Goal: Task Accomplishment & Management: Use online tool/utility

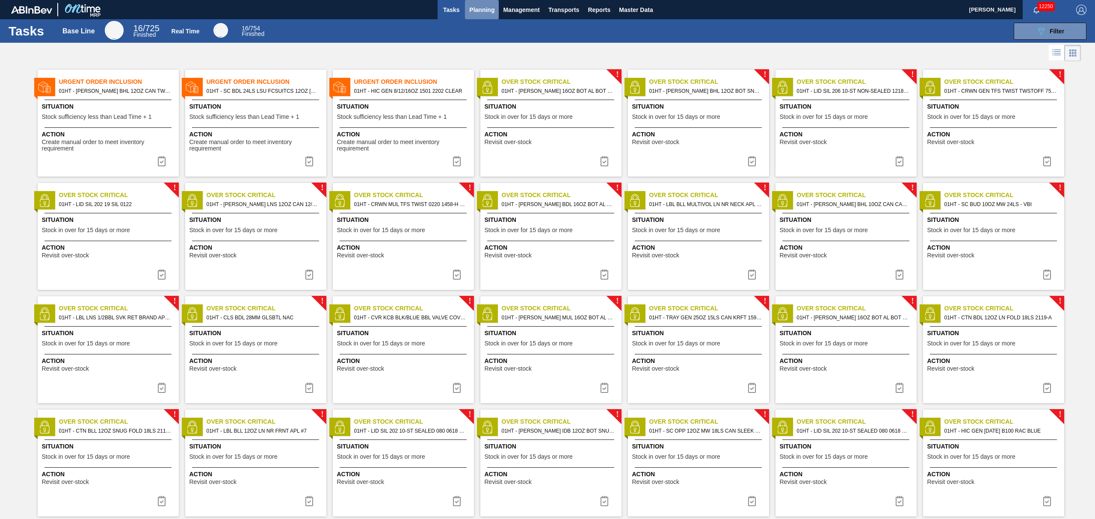
click at [485, 10] on span "Planning" at bounding box center [481, 10] width 25 height 10
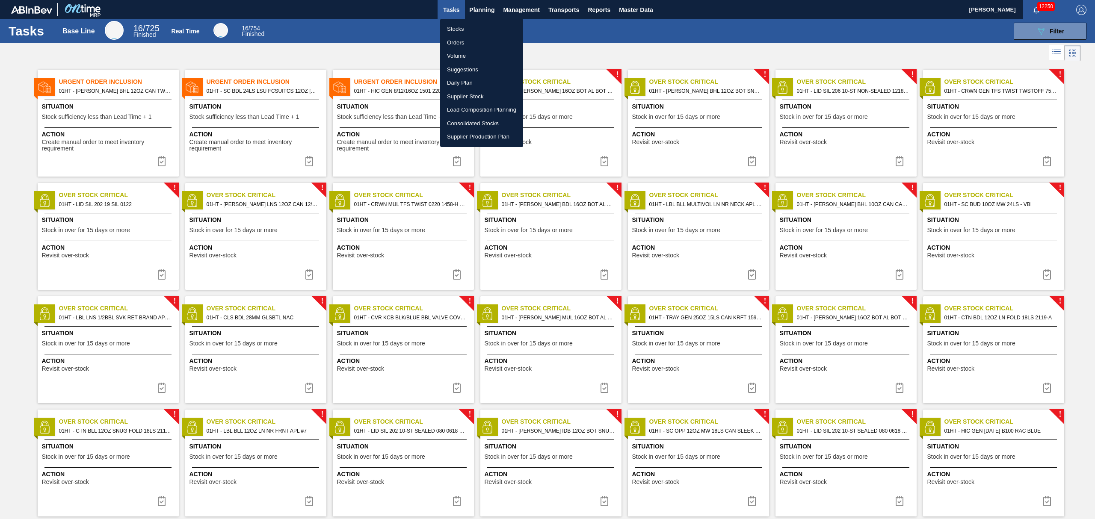
click at [458, 21] on ul "Stocks Orders Volume Suggestions Daily Plan Supplier Stock Load Composition Pla…" at bounding box center [481, 83] width 83 height 128
click at [457, 32] on li "Stocks" at bounding box center [481, 29] width 83 height 14
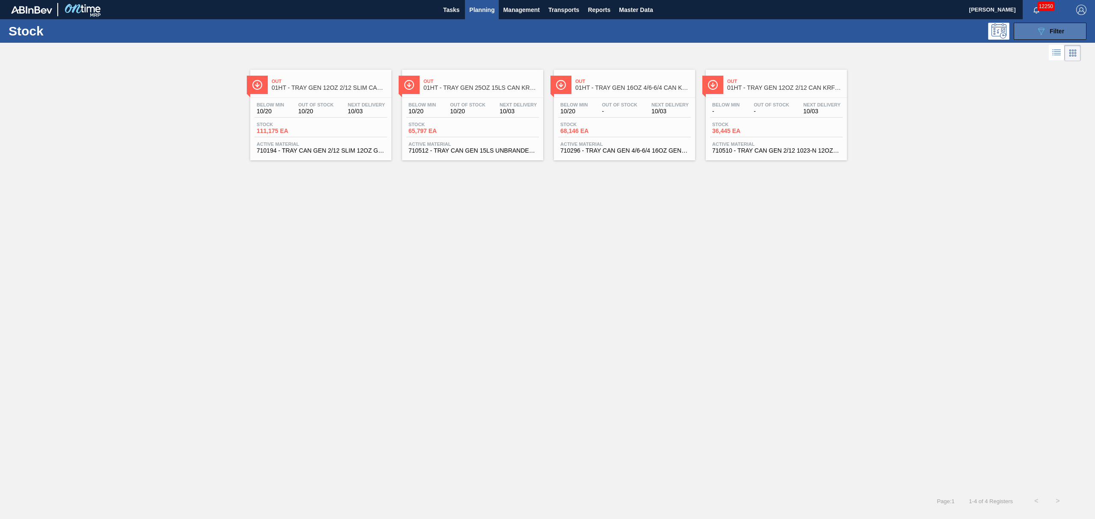
click at [1025, 26] on button "089F7B8B-B2A5-4AFE-B5C0-19BA573D28AC Filter" at bounding box center [1050, 31] width 73 height 17
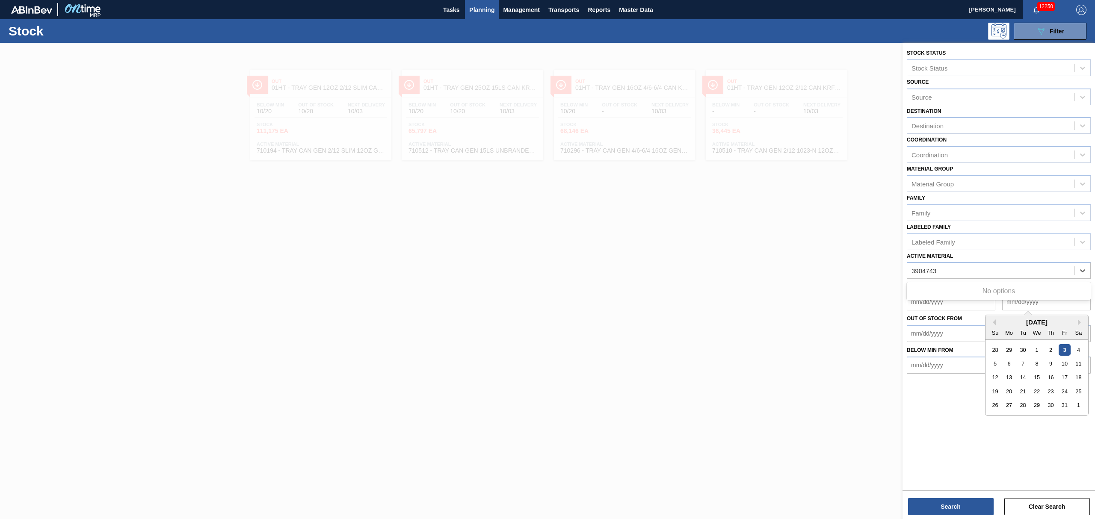
type Material "390474"
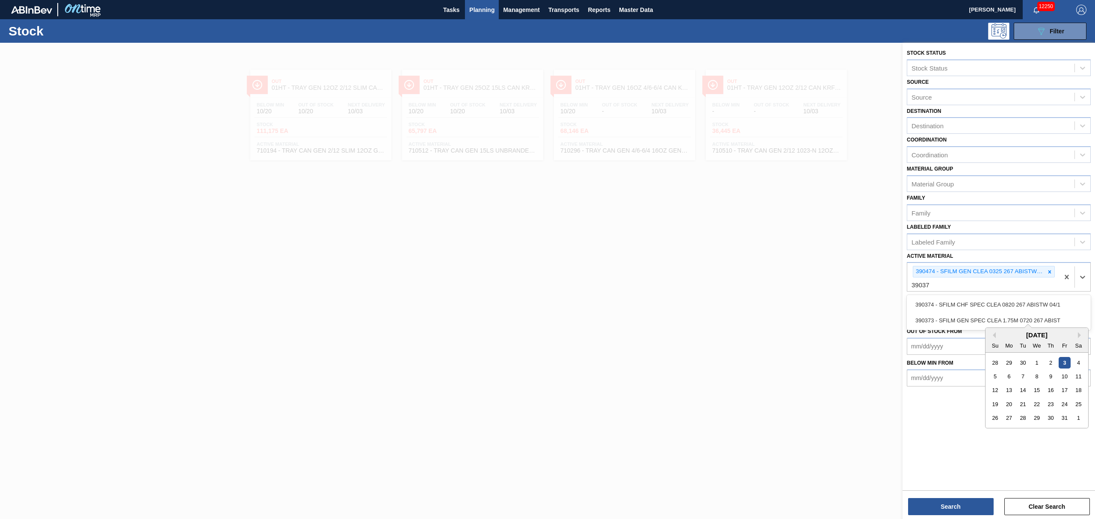
type Material "390373"
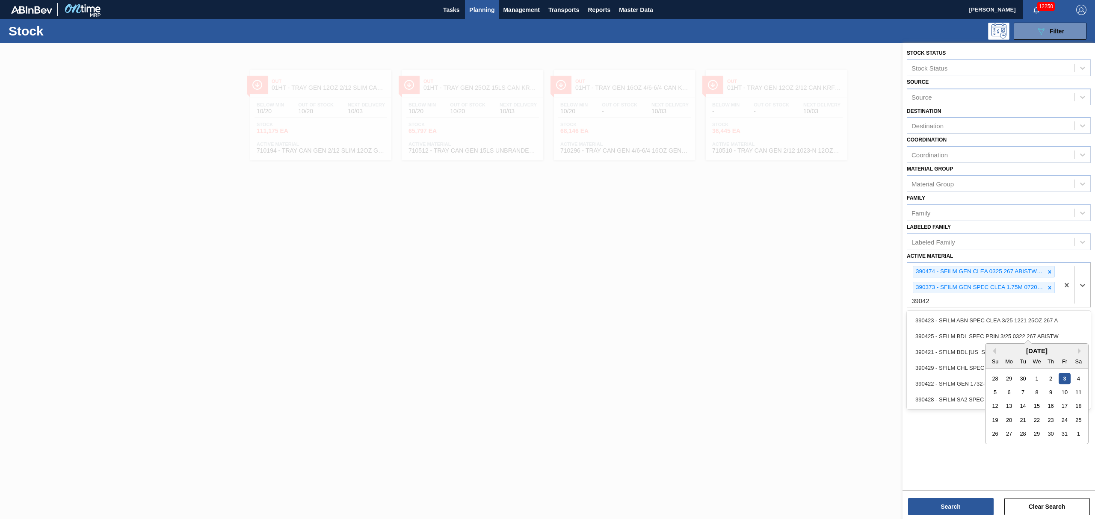
type Material "390422"
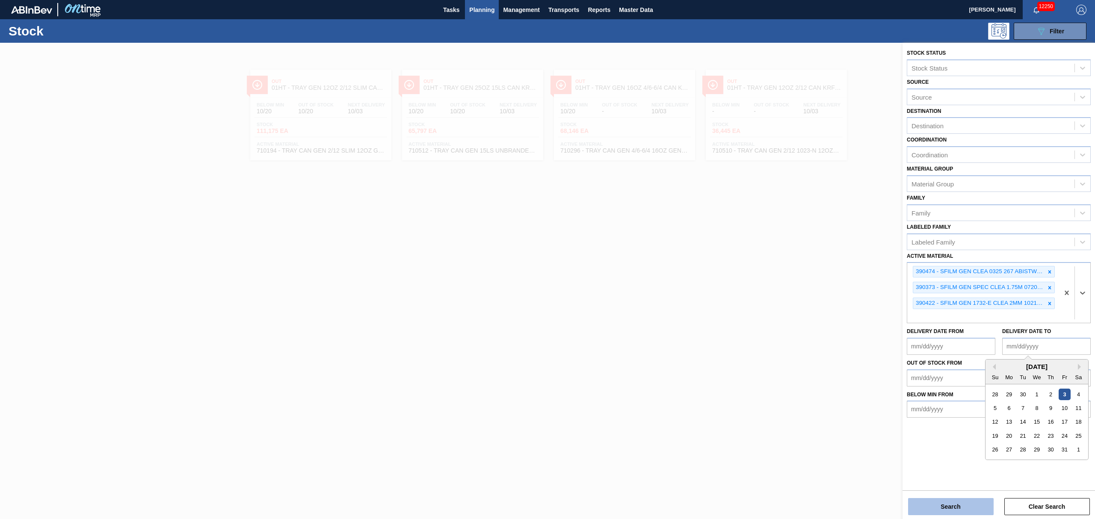
click at [982, 507] on button "Search" at bounding box center [951, 506] width 86 height 17
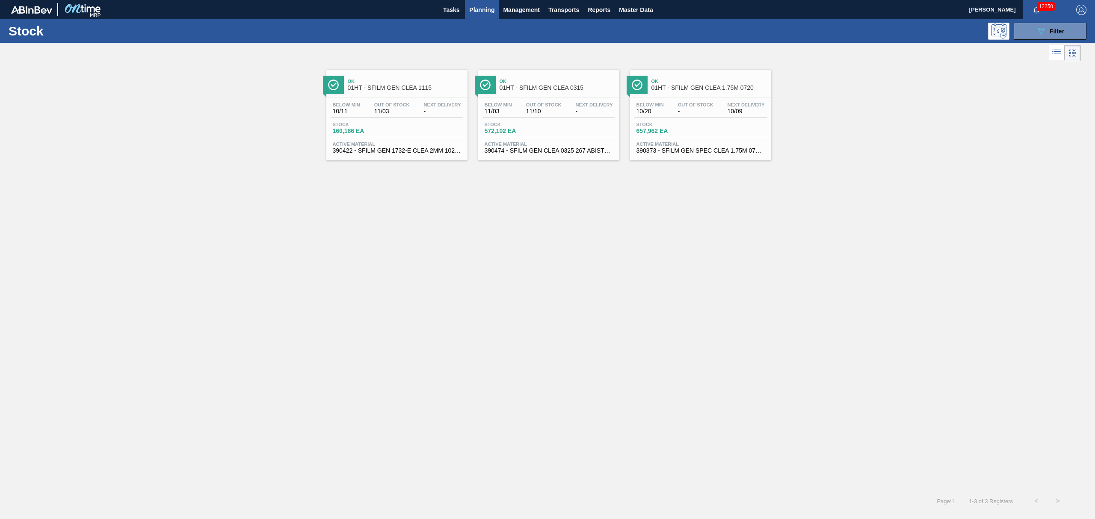
click at [547, 115] on div "Below Min 11/03 Out Of Stock 11/10 Next Delivery -" at bounding box center [548, 109] width 133 height 15
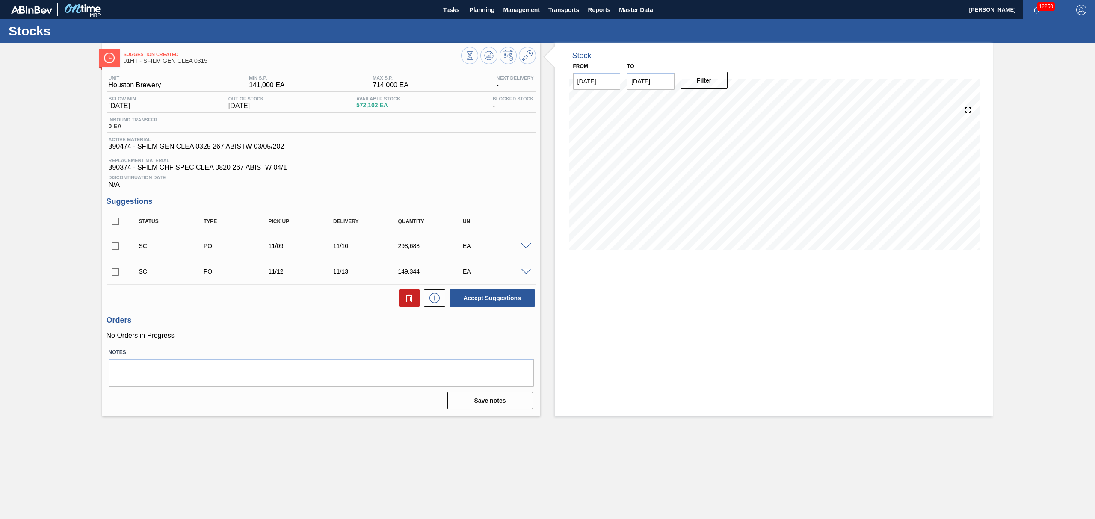
click at [117, 247] on input "checkbox" at bounding box center [115, 246] width 18 height 18
click at [498, 304] on button "Accept Suggestions" at bounding box center [493, 298] width 86 height 17
checkbox input "false"
click at [489, 11] on span "Planning" at bounding box center [481, 10] width 25 height 10
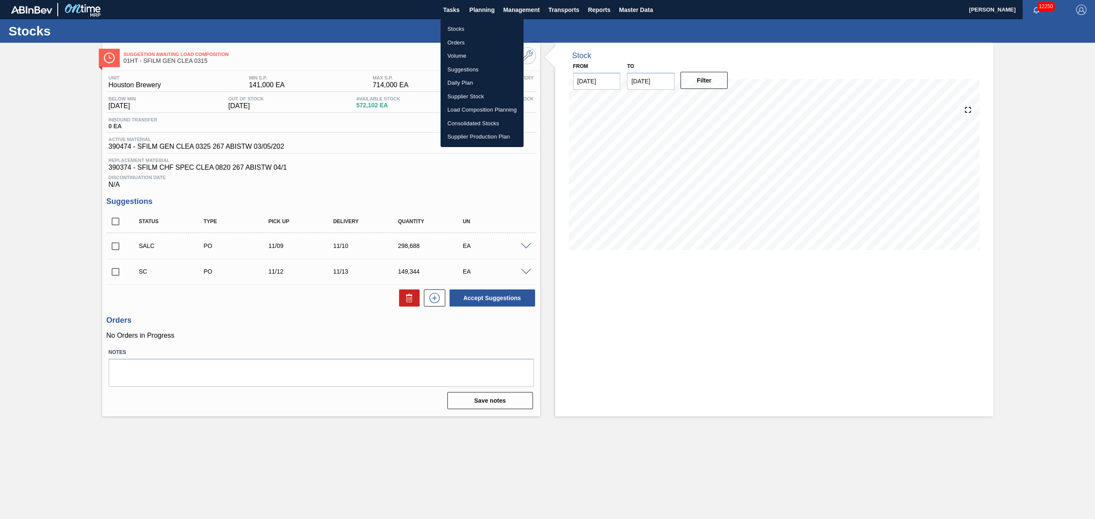
drag, startPoint x: 497, startPoint y: 222, endPoint x: 514, endPoint y: 236, distance: 21.9
click at [497, 222] on div at bounding box center [547, 259] width 1095 height 519
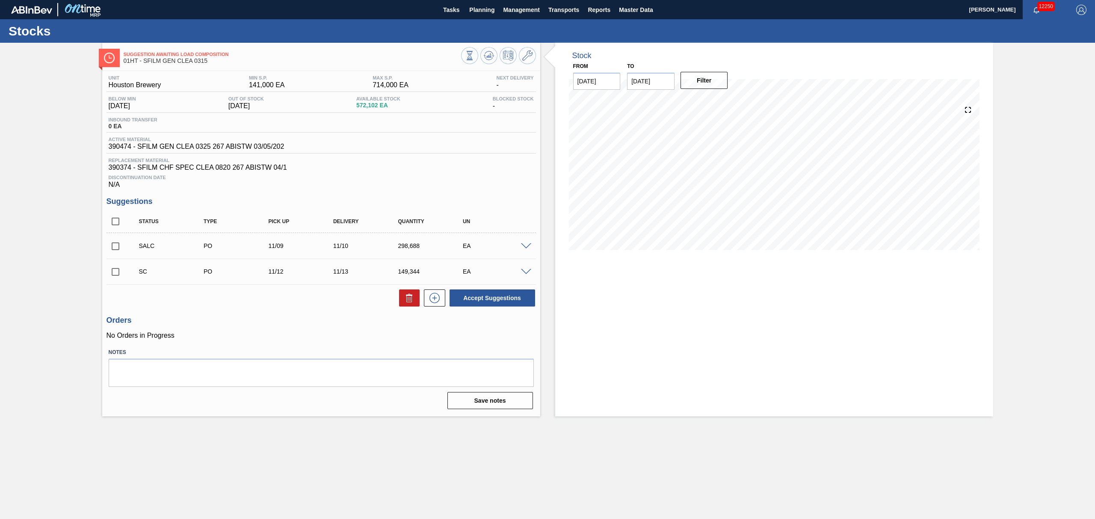
click at [527, 249] on span at bounding box center [526, 246] width 10 height 6
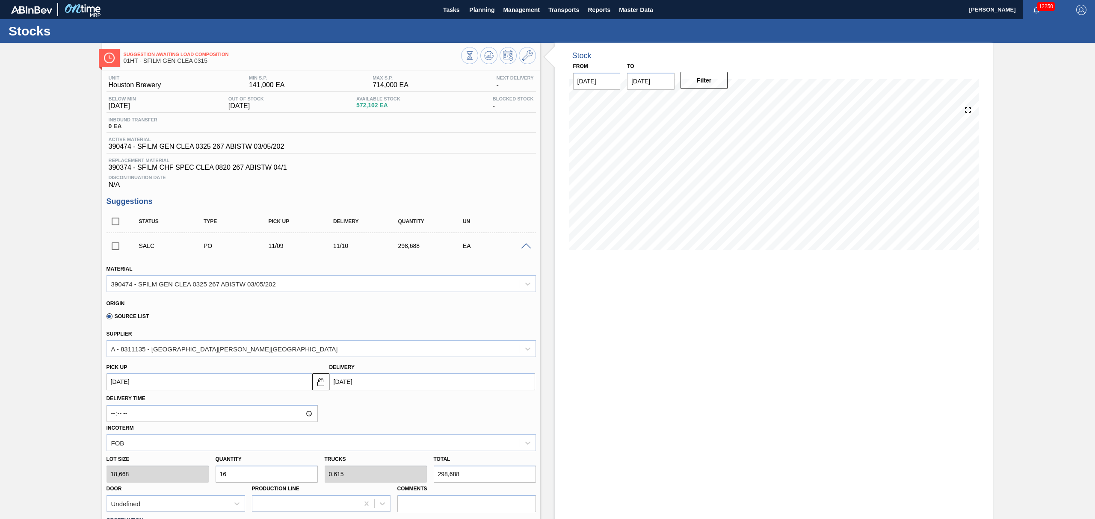
click at [524, 245] on span at bounding box center [526, 246] width 10 height 6
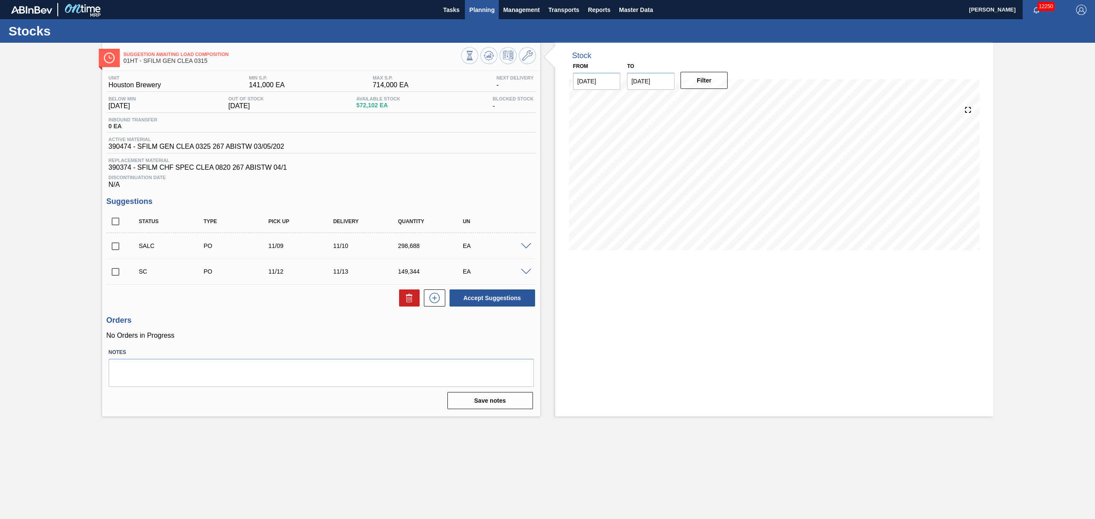
click at [475, 12] on span "Planning" at bounding box center [481, 10] width 25 height 10
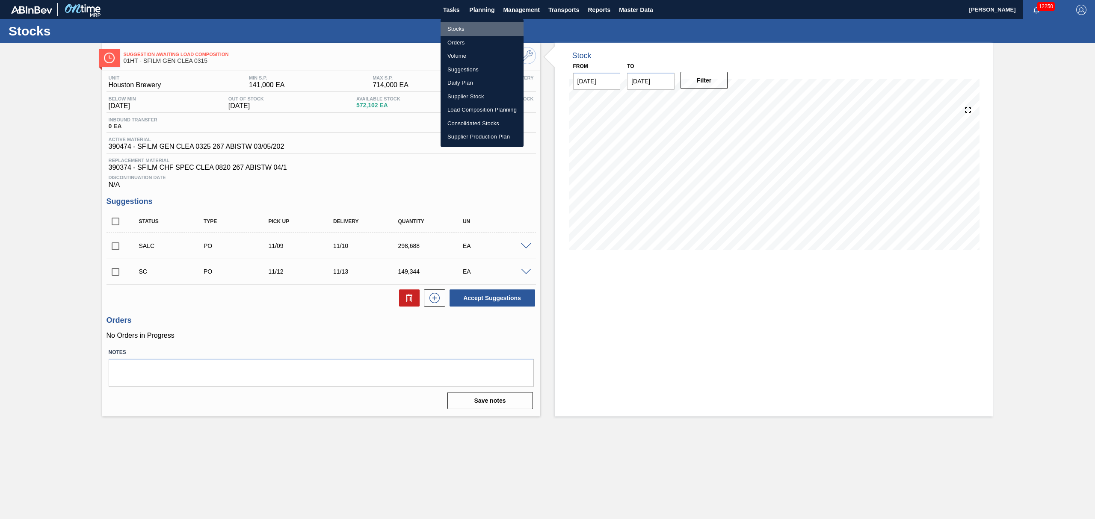
click at [459, 26] on li "Stocks" at bounding box center [482, 29] width 83 height 14
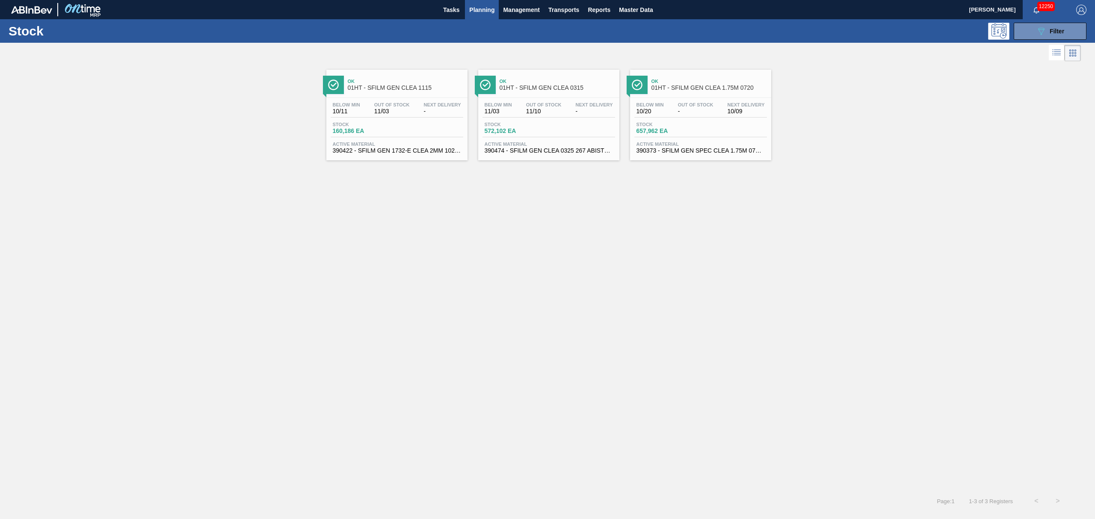
click at [701, 110] on span "-" at bounding box center [695, 111] width 35 height 6
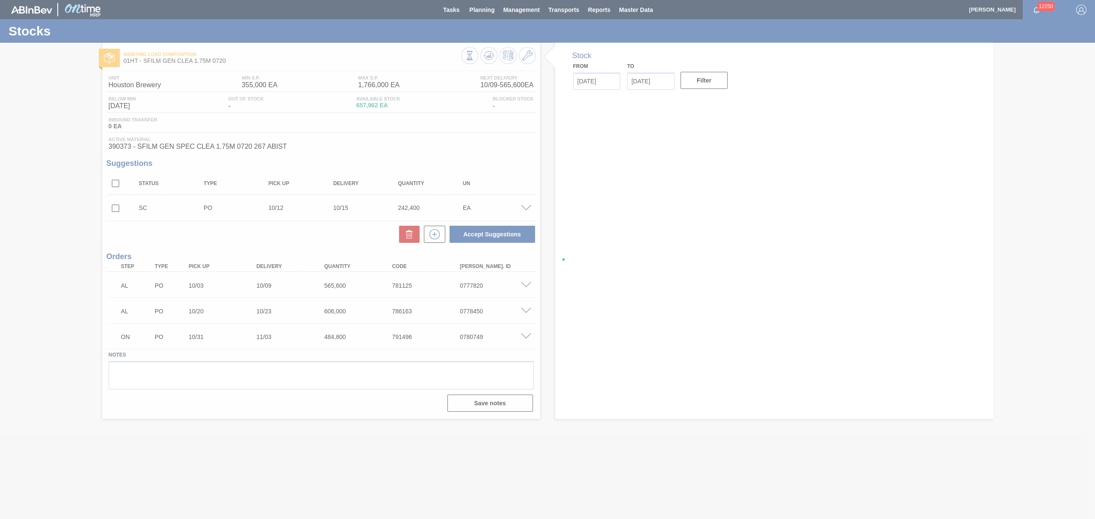
click at [112, 209] on div at bounding box center [547, 259] width 1095 height 519
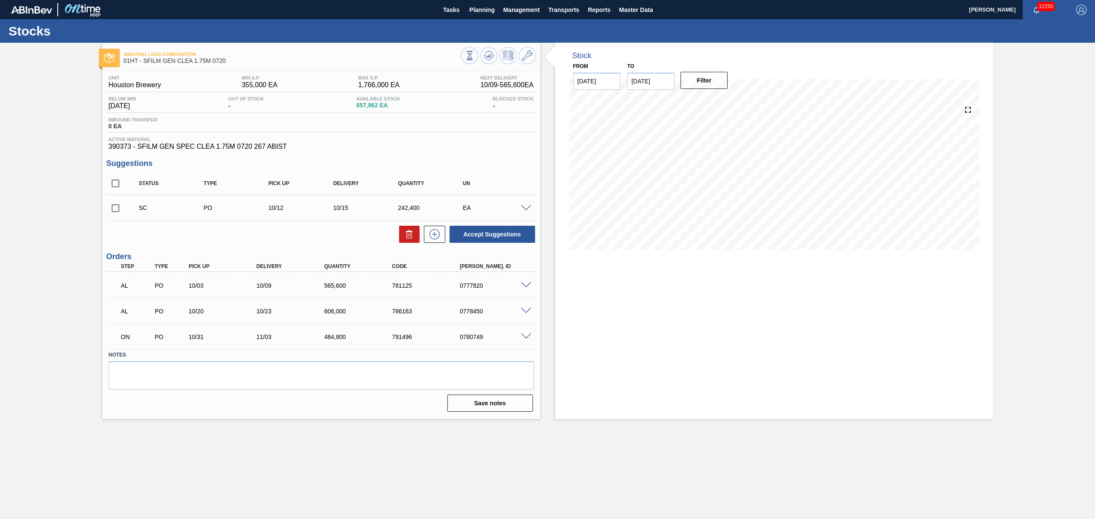
click at [117, 209] on input "checkbox" at bounding box center [115, 208] width 18 height 18
click at [509, 232] on button "Accept Suggestions" at bounding box center [493, 234] width 86 height 17
checkbox input "false"
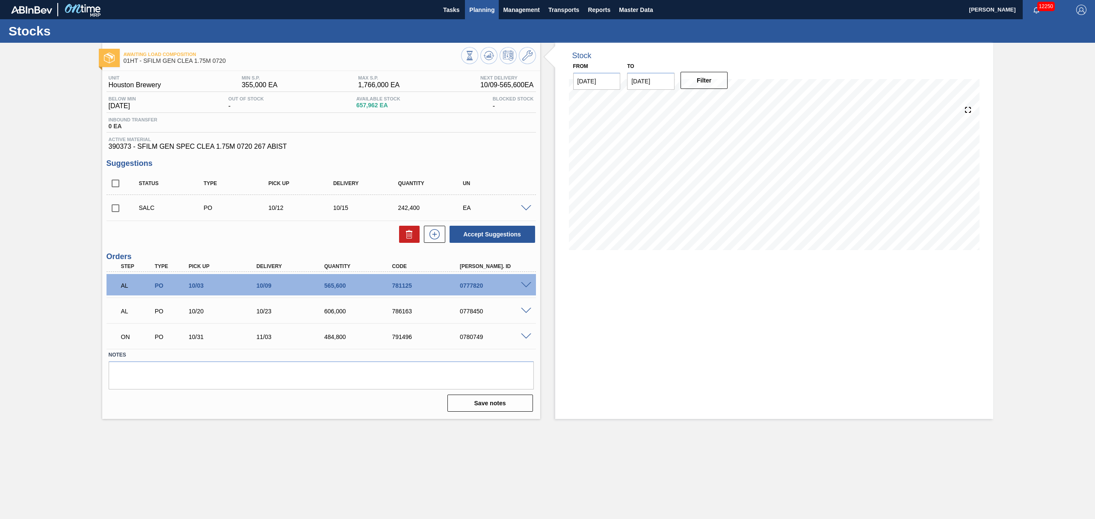
click at [479, 12] on span "Planning" at bounding box center [481, 10] width 25 height 10
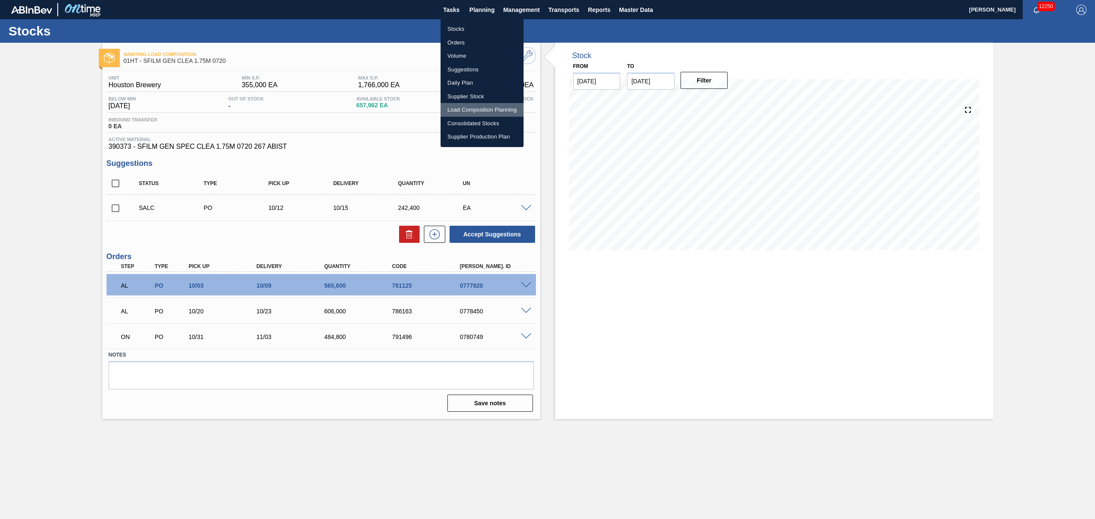
drag, startPoint x: 467, startPoint y: 105, endPoint x: 465, endPoint y: 115, distance: 9.6
click at [467, 105] on li "Load Composition Planning" at bounding box center [482, 110] width 83 height 14
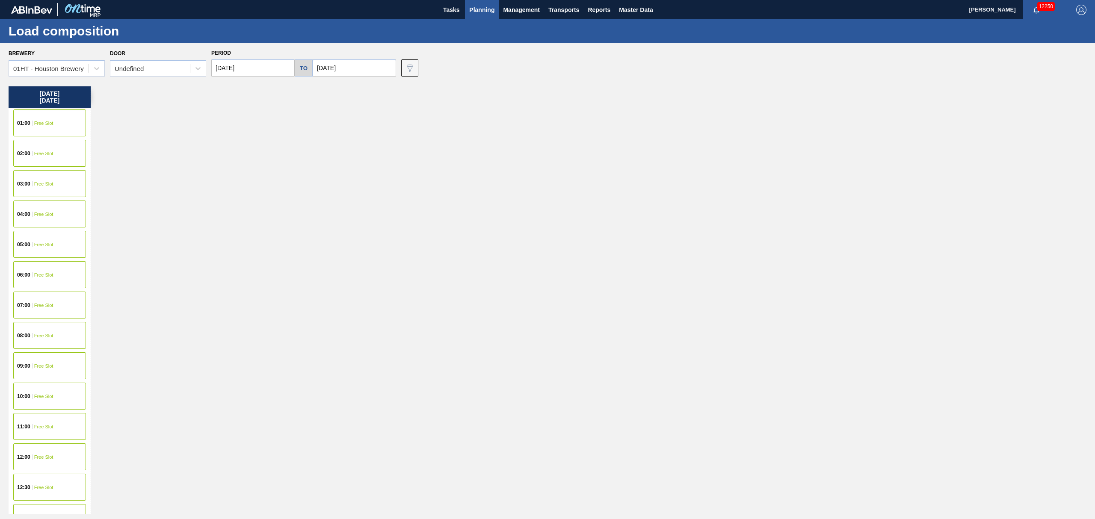
click at [346, 69] on input "[DATE]" at bounding box center [354, 67] width 83 height 17
click at [406, 88] on button "Next Month" at bounding box center [408, 89] width 6 height 6
click at [375, 141] on div "13" at bounding box center [379, 144] width 12 height 12
type input "[DATE]"
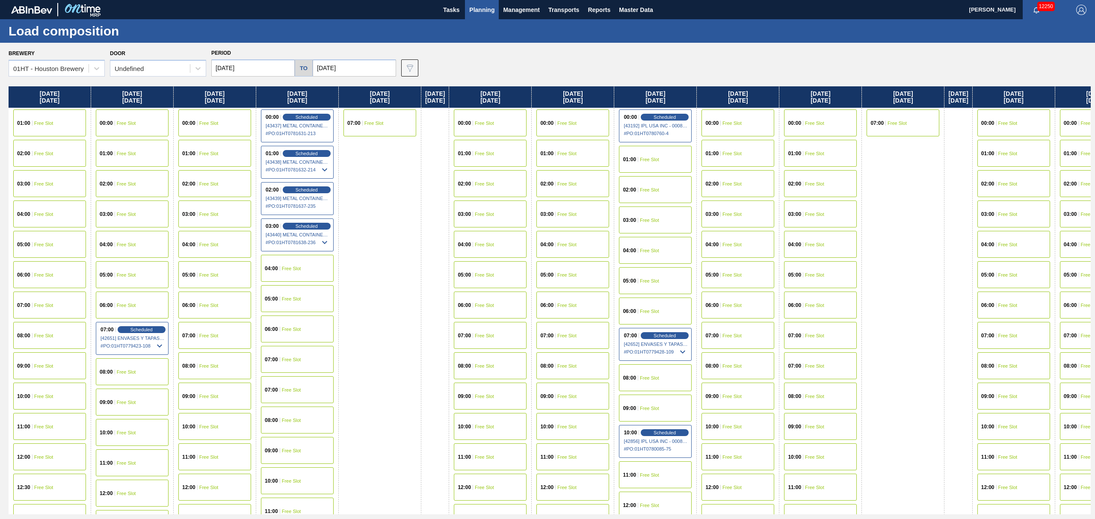
click at [257, 67] on input "[DATE]" at bounding box center [252, 67] width 83 height 17
click at [304, 89] on div "[DATE]" at bounding box center [263, 88] width 103 height 7
click at [305, 88] on button "Next Month" at bounding box center [307, 89] width 6 height 6
click at [234, 139] on div "10" at bounding box center [236, 144] width 12 height 12
type input "[DATE]"
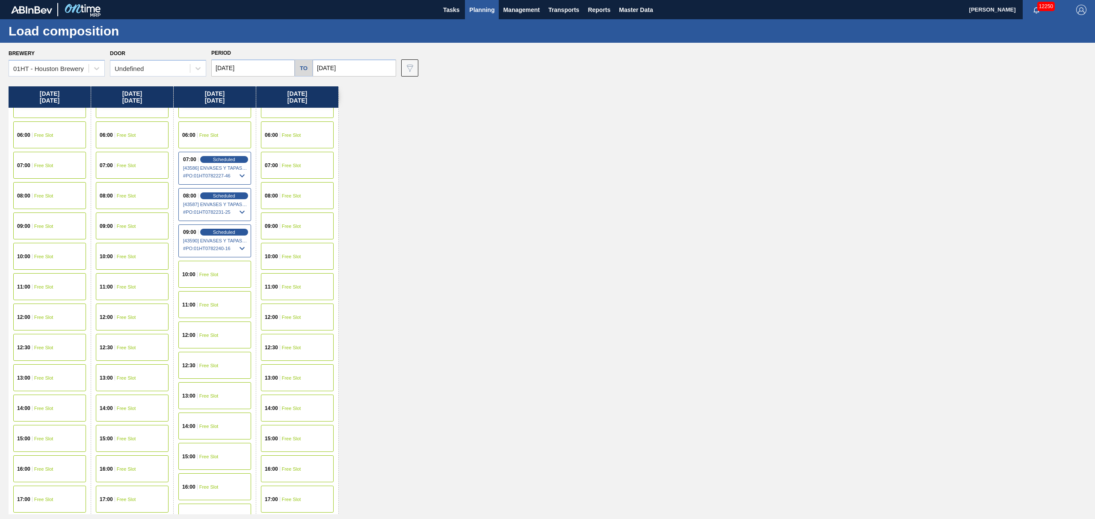
scroll to position [171, 0]
click at [290, 293] on div "11:00 Free Slot" at bounding box center [297, 285] width 73 height 27
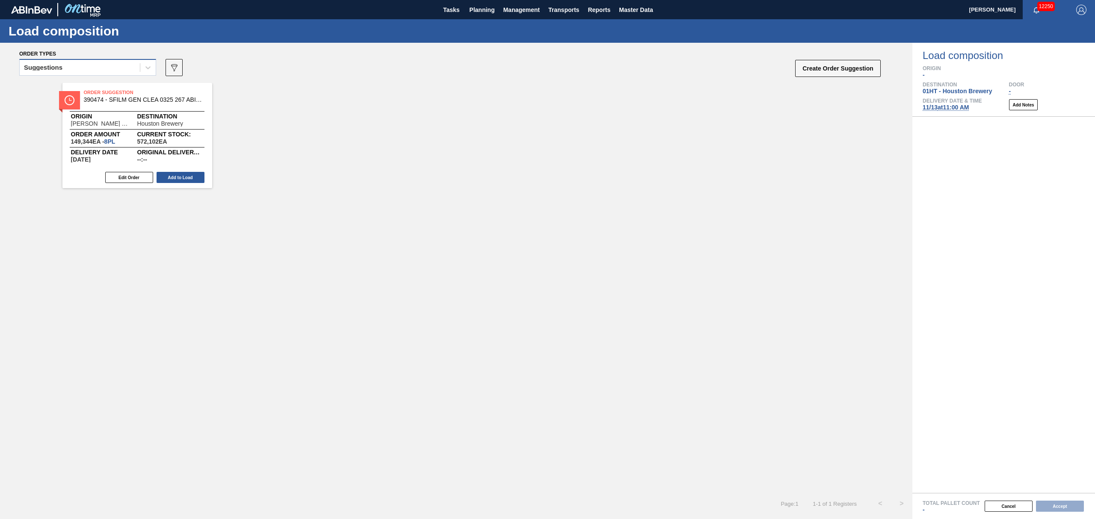
click at [103, 69] on div "Suggestions" at bounding box center [80, 68] width 120 height 12
click at [102, 84] on div "Awaiting load composition" at bounding box center [87, 89] width 137 height 16
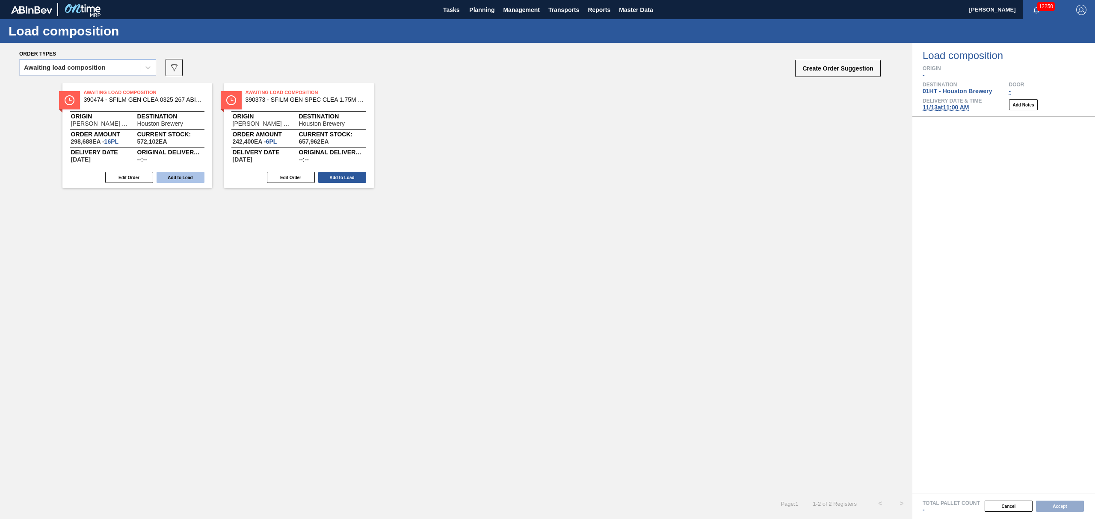
click at [177, 180] on button "Add to Load" at bounding box center [181, 177] width 48 height 11
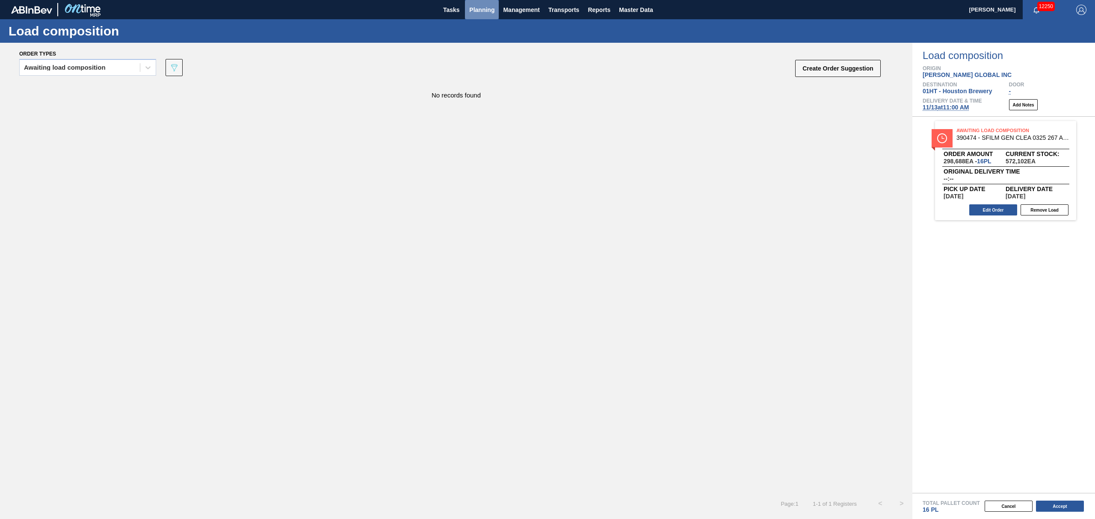
click at [482, 5] on span "Planning" at bounding box center [481, 10] width 25 height 10
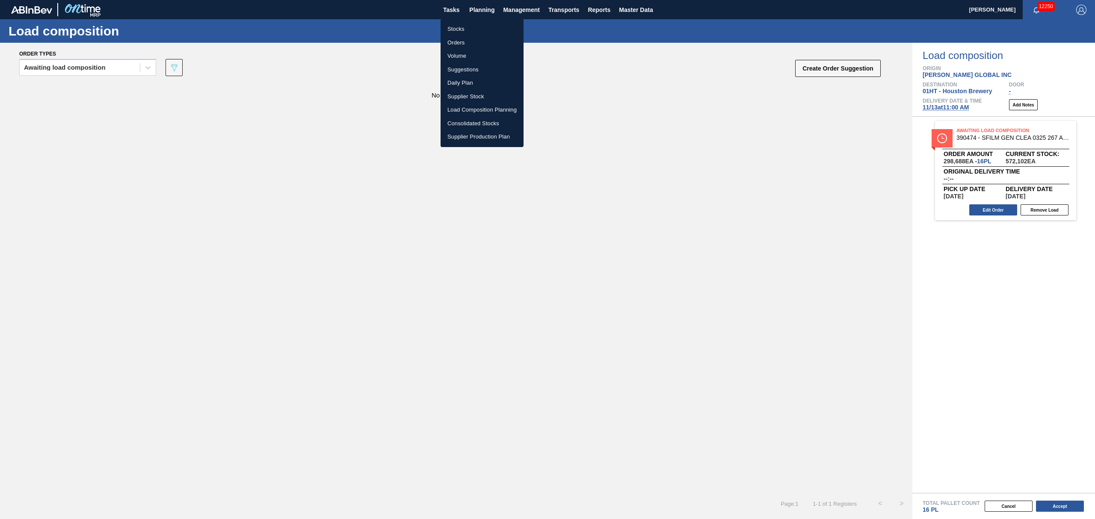
click at [463, 27] on li "Stocks" at bounding box center [482, 29] width 83 height 14
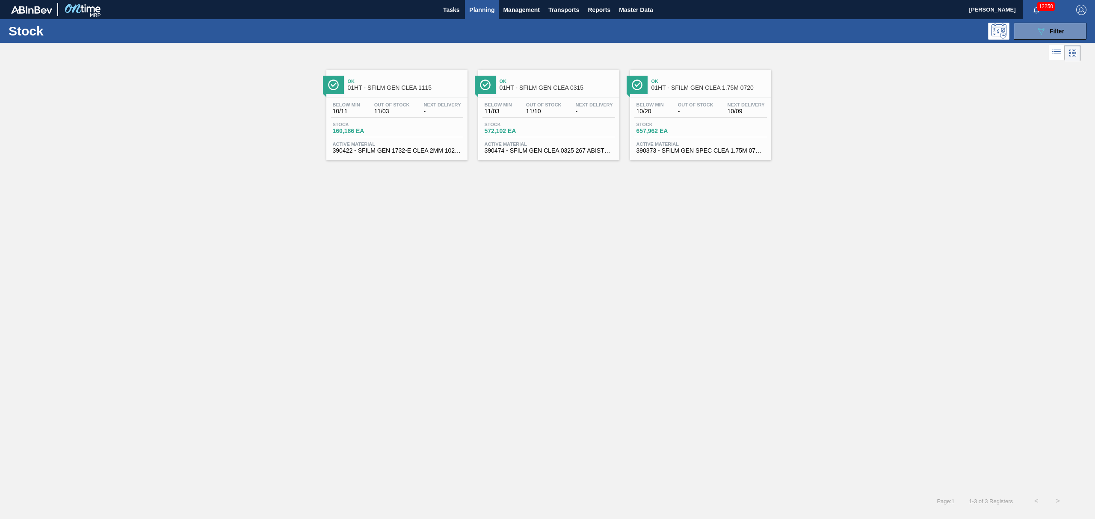
click at [681, 112] on span "-" at bounding box center [695, 111] width 35 height 6
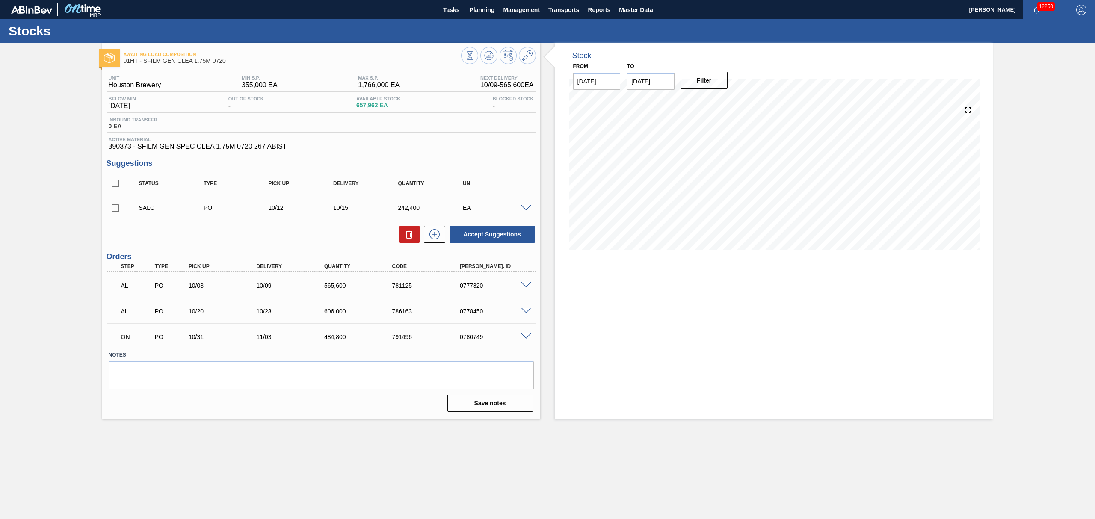
click at [527, 206] on span at bounding box center [526, 208] width 10 height 6
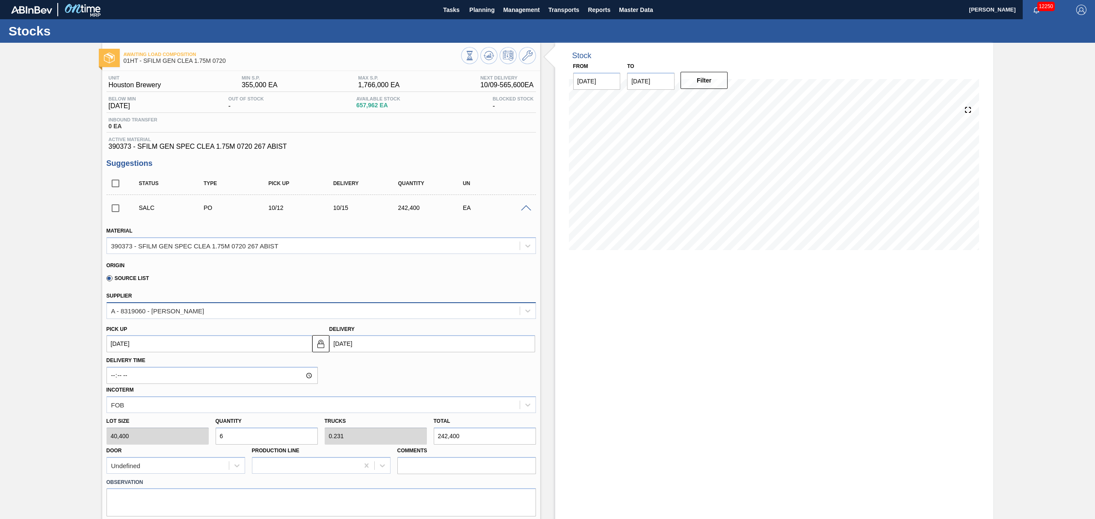
click at [233, 305] on div "A - 8319060 - [PERSON_NAME]" at bounding box center [313, 311] width 413 height 12
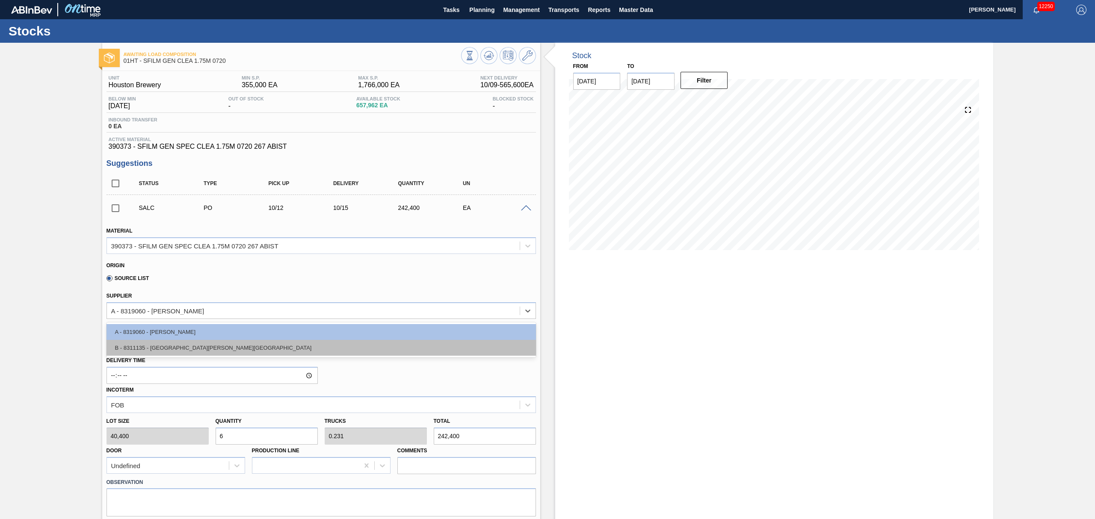
click at [237, 349] on div "B - 8311135 - [GEOGRAPHIC_DATA][PERSON_NAME][GEOGRAPHIC_DATA]" at bounding box center [320, 348] width 429 height 16
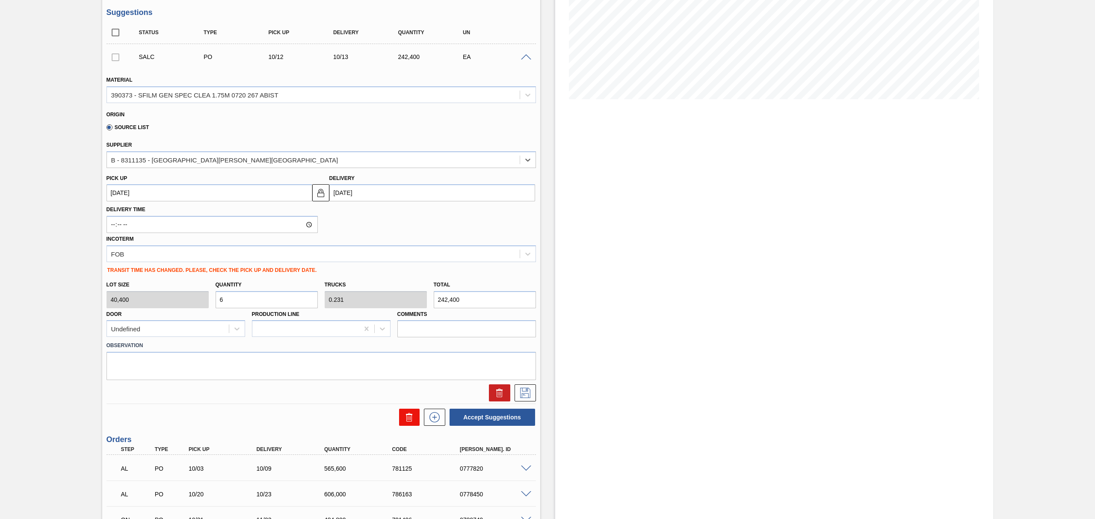
scroll to position [171, 0]
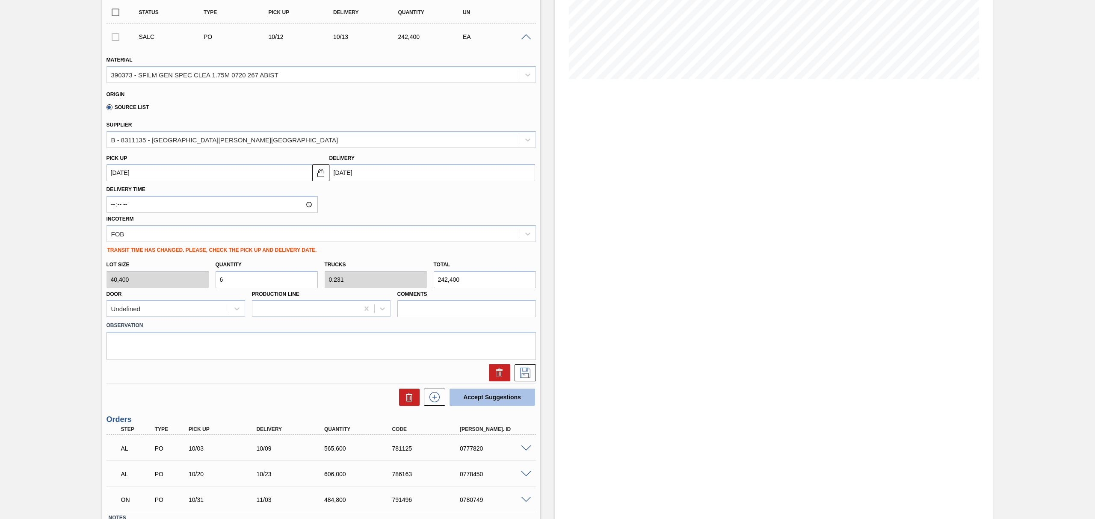
click at [505, 404] on button "Accept Suggestions" at bounding box center [493, 397] width 86 height 17
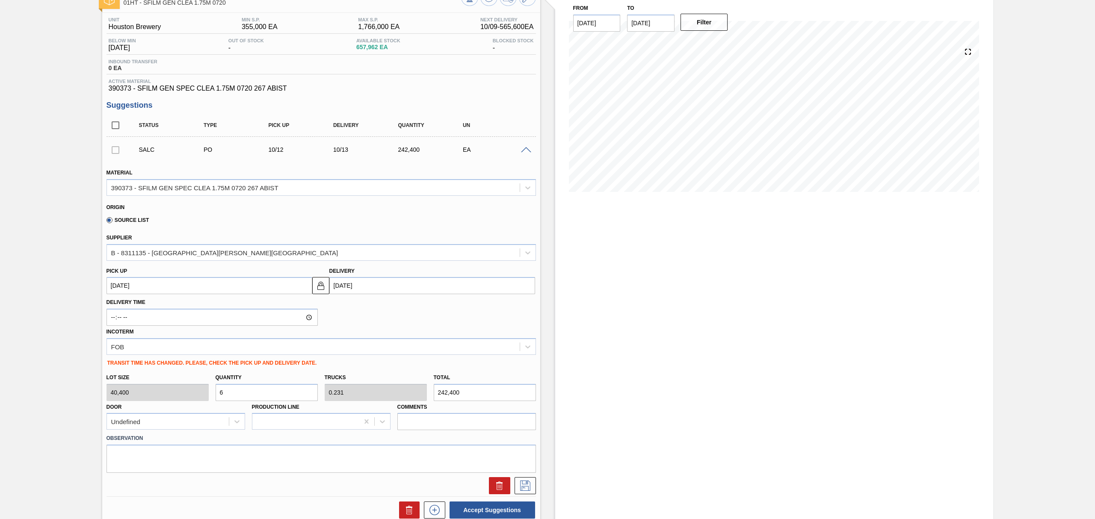
scroll to position [57, 0]
click at [520, 186] on div at bounding box center [527, 188] width 15 height 15
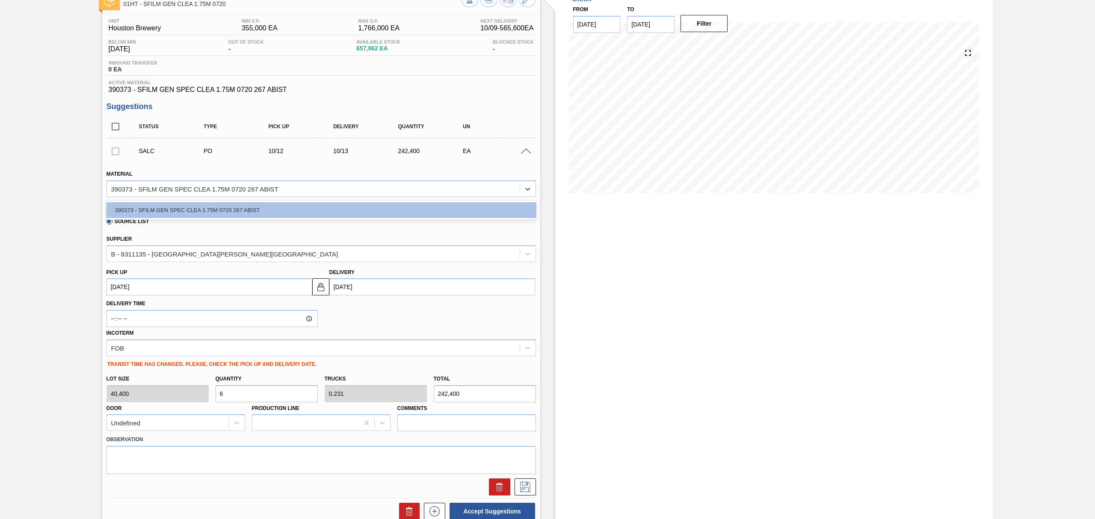
click at [319, 211] on div "390373 - SFILM GEN SPEC CLEA 1.75M 0720 267 ABIST" at bounding box center [320, 210] width 429 height 16
type input "[DATE]"
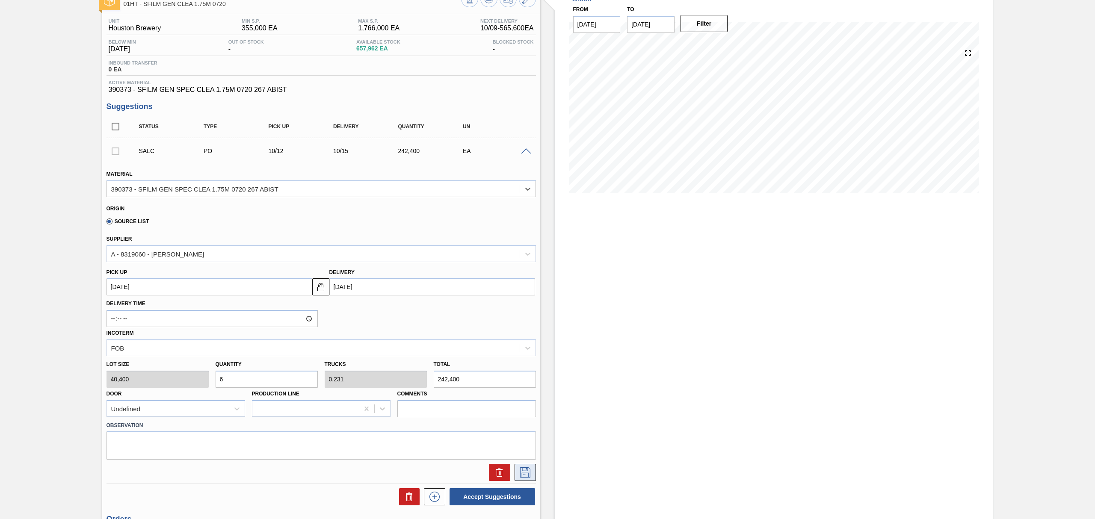
click at [528, 472] on icon at bounding box center [525, 472] width 14 height 10
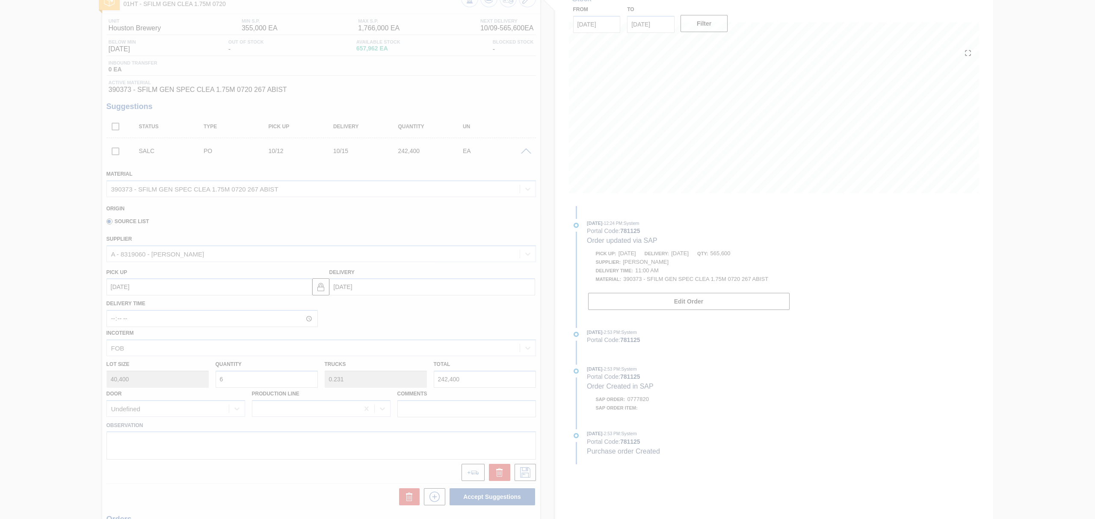
scroll to position [0, 0]
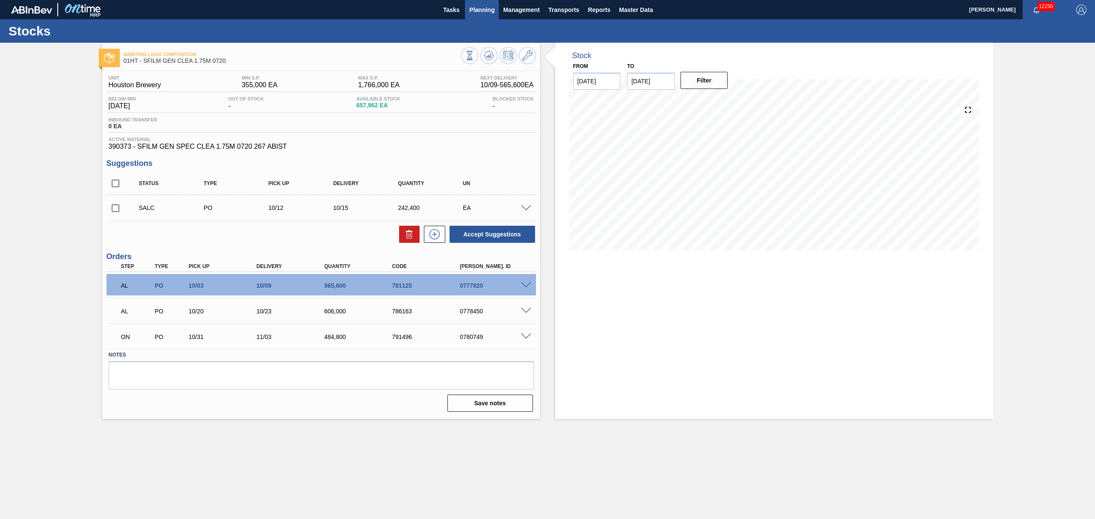
click at [481, 5] on span "Planning" at bounding box center [481, 10] width 25 height 10
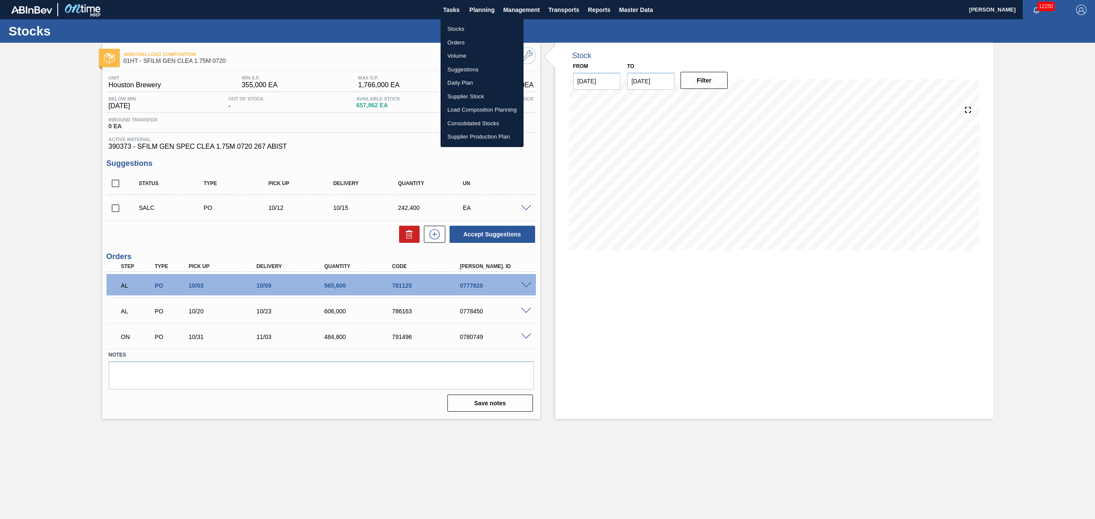
click at [475, 110] on li "Load Composition Planning" at bounding box center [482, 110] width 83 height 14
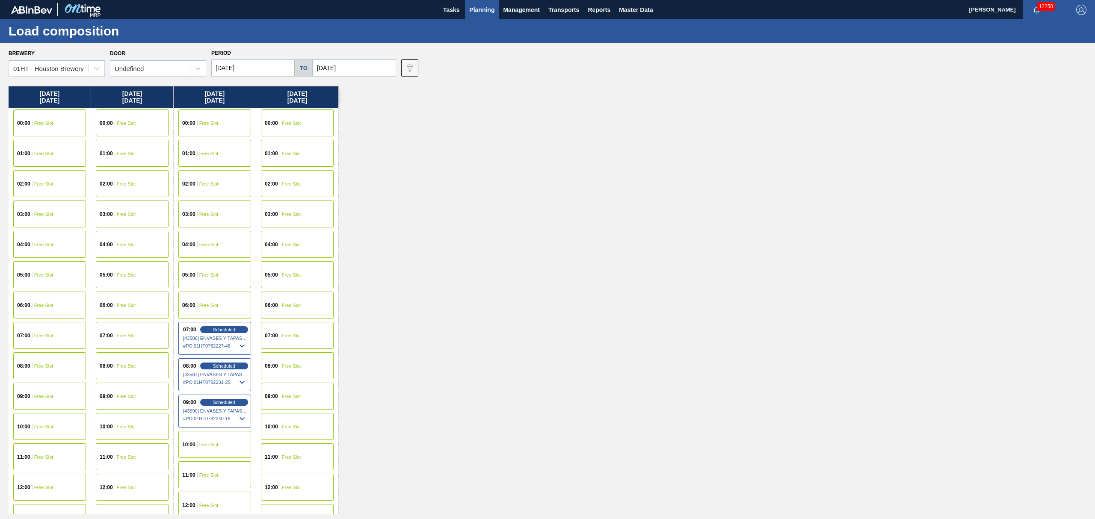
click at [298, 462] on div "11:00 Free Slot" at bounding box center [297, 457] width 73 height 27
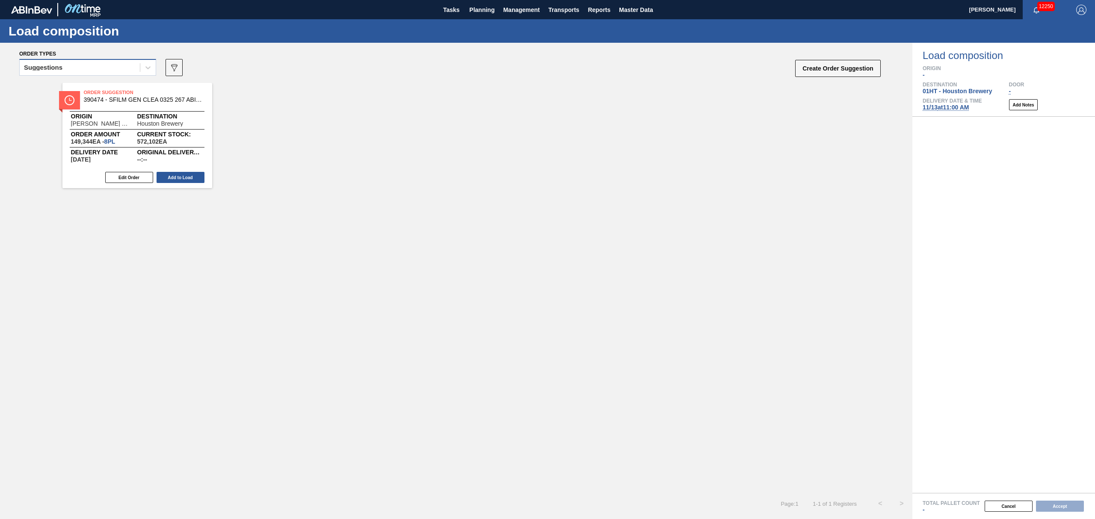
drag, startPoint x: 121, startPoint y: 62, endPoint x: 120, endPoint y: 73, distance: 10.4
click at [121, 63] on div "Suggestions" at bounding box center [80, 68] width 120 height 12
click at [115, 85] on div "Awaiting load composition" at bounding box center [87, 89] width 137 height 16
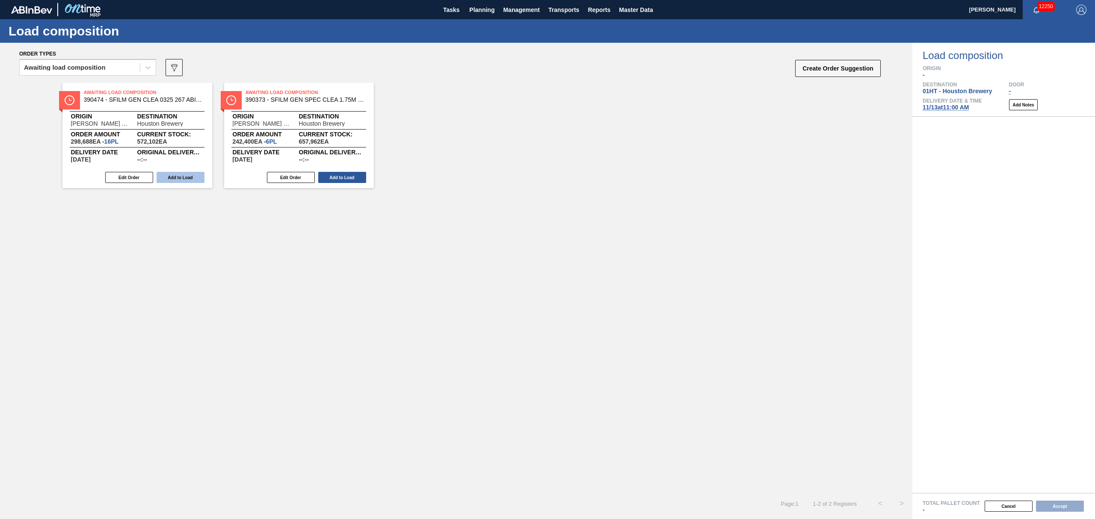
click at [191, 179] on button "Add to Load" at bounding box center [181, 177] width 48 height 11
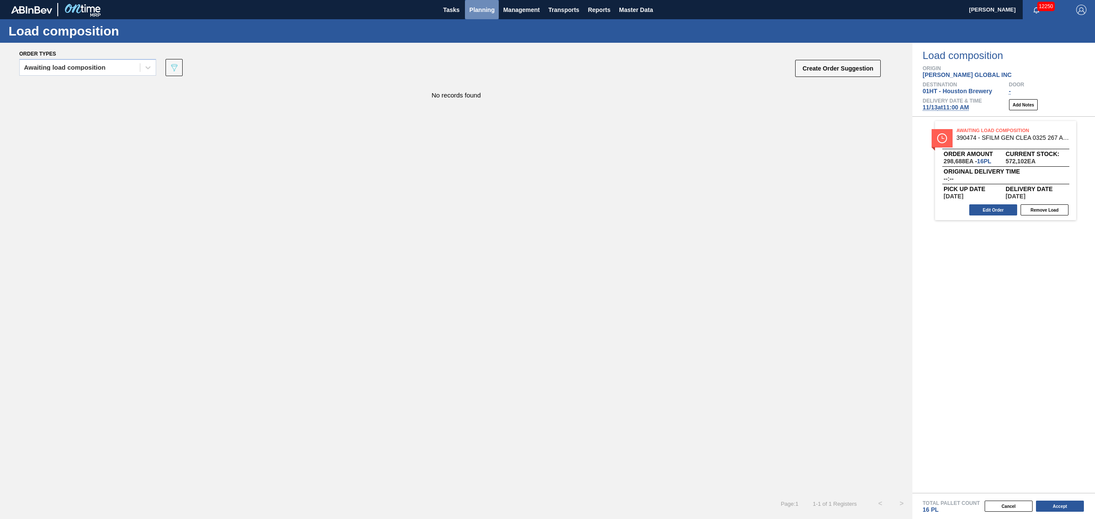
click at [480, 10] on span "Planning" at bounding box center [481, 10] width 25 height 10
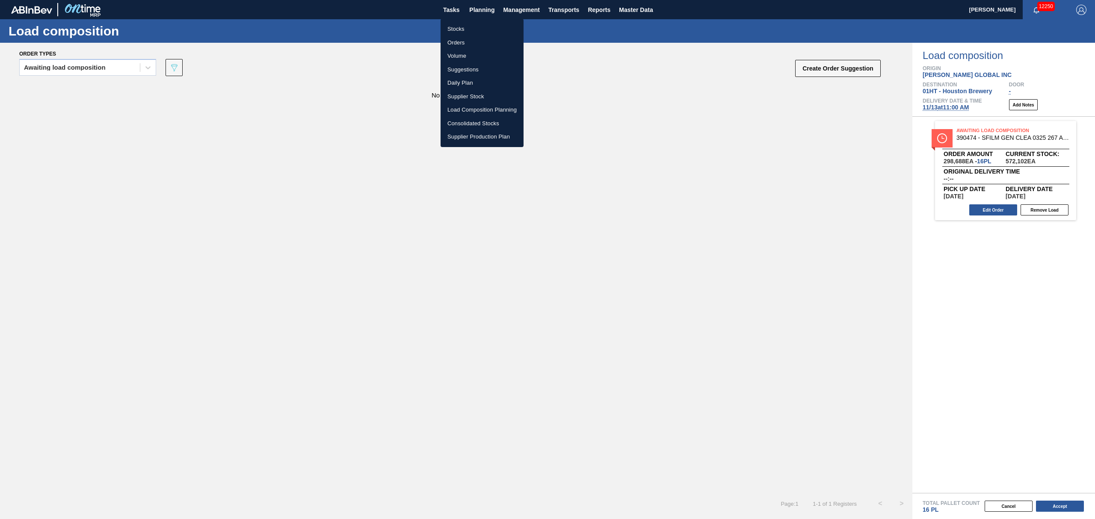
click at [459, 28] on li "Stocks" at bounding box center [482, 29] width 83 height 14
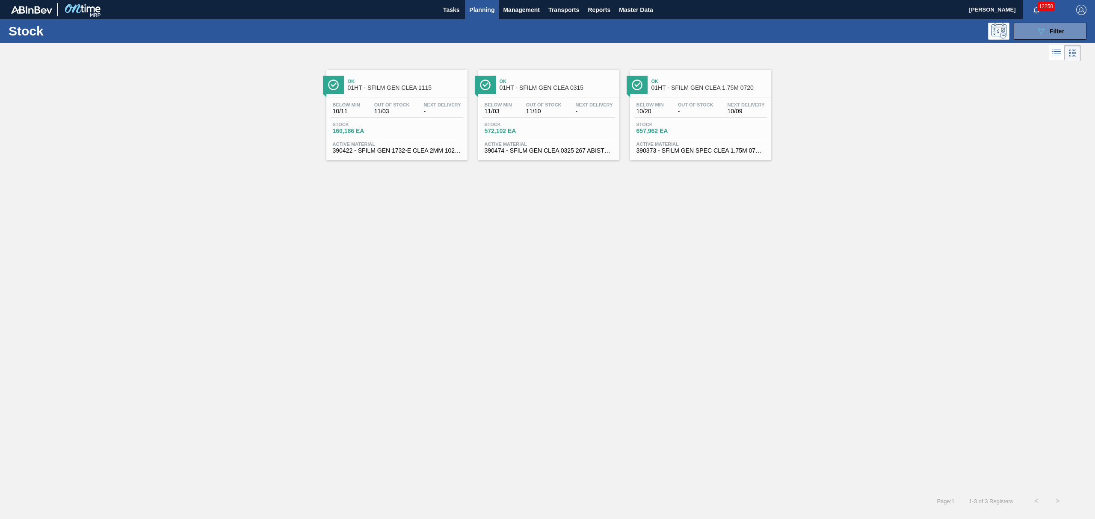
click at [695, 143] on span "Active Material" at bounding box center [700, 144] width 128 height 5
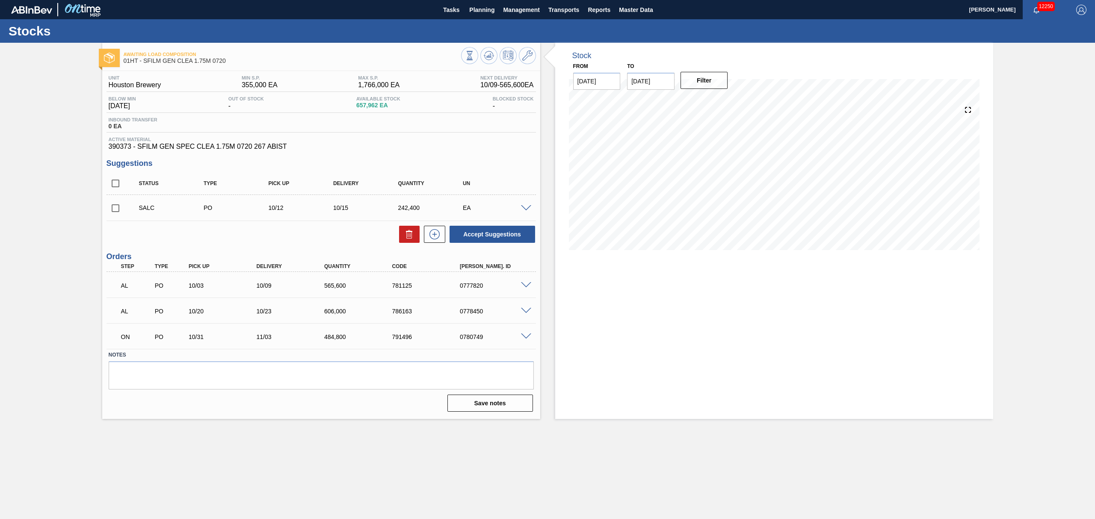
click at [528, 208] on span at bounding box center [526, 208] width 10 height 6
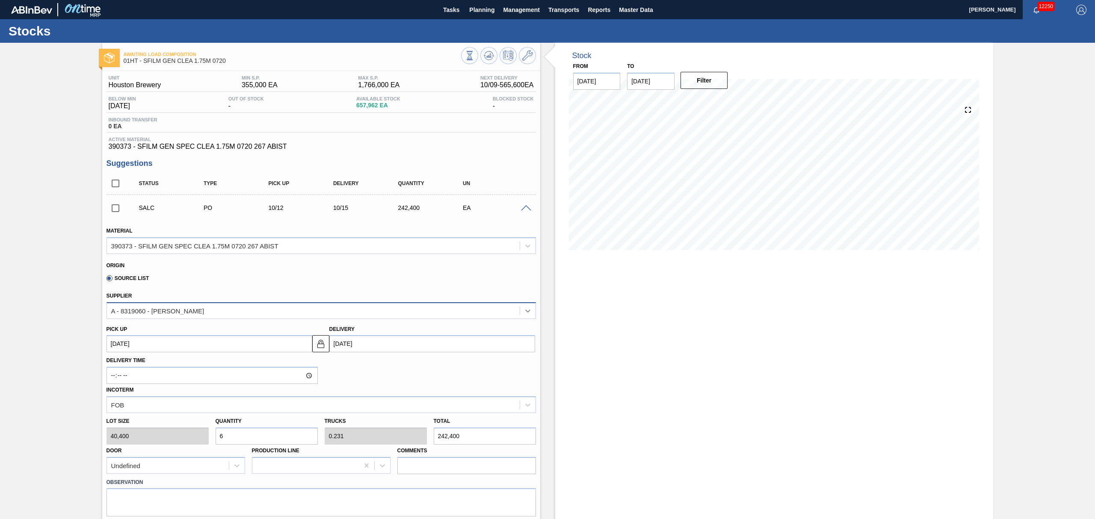
click at [524, 307] on icon at bounding box center [527, 311] width 9 height 9
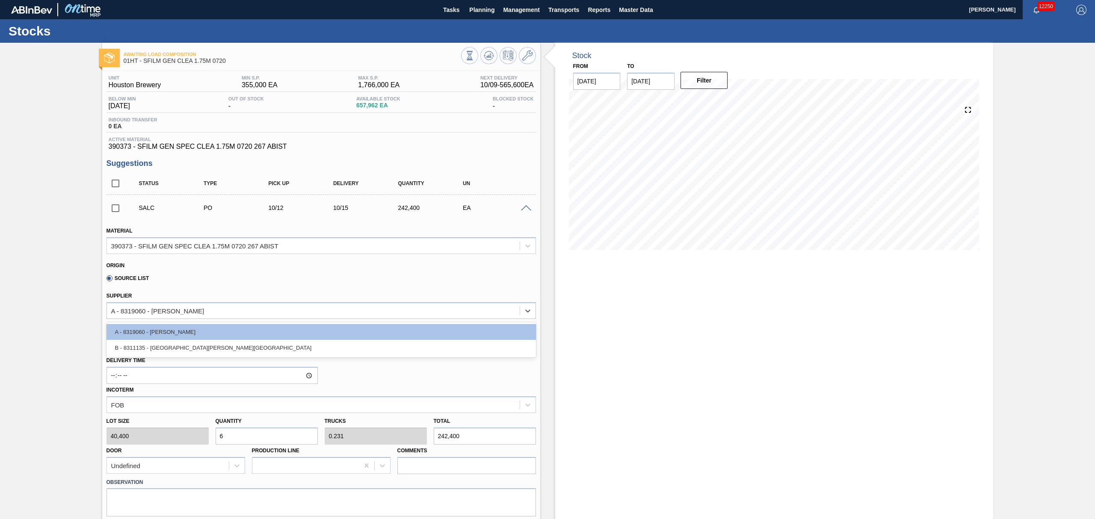
click at [173, 344] on div "B - 8311135 - [GEOGRAPHIC_DATA][PERSON_NAME][GEOGRAPHIC_DATA]" at bounding box center [320, 348] width 429 height 16
type input "[DATE]"
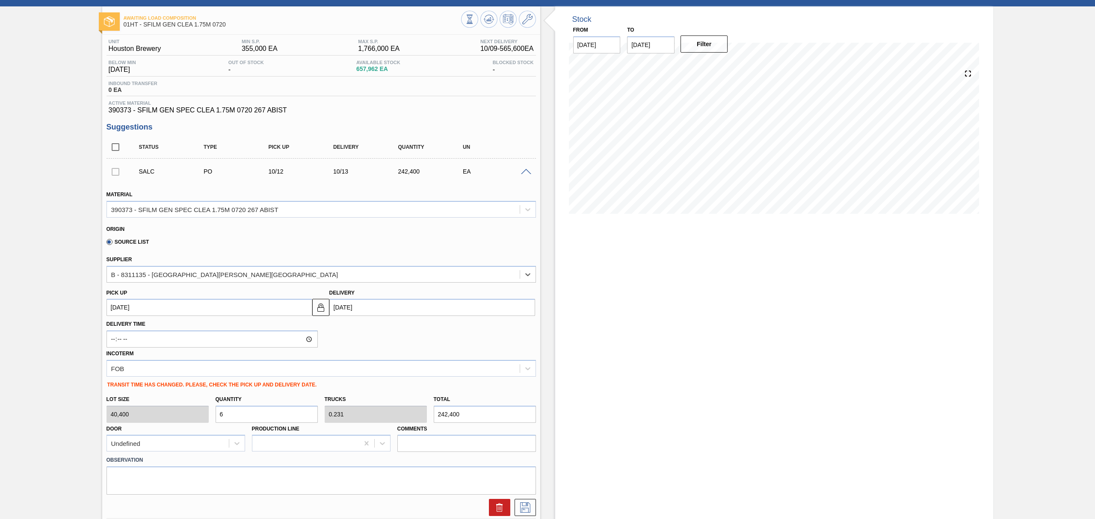
scroll to position [57, 0]
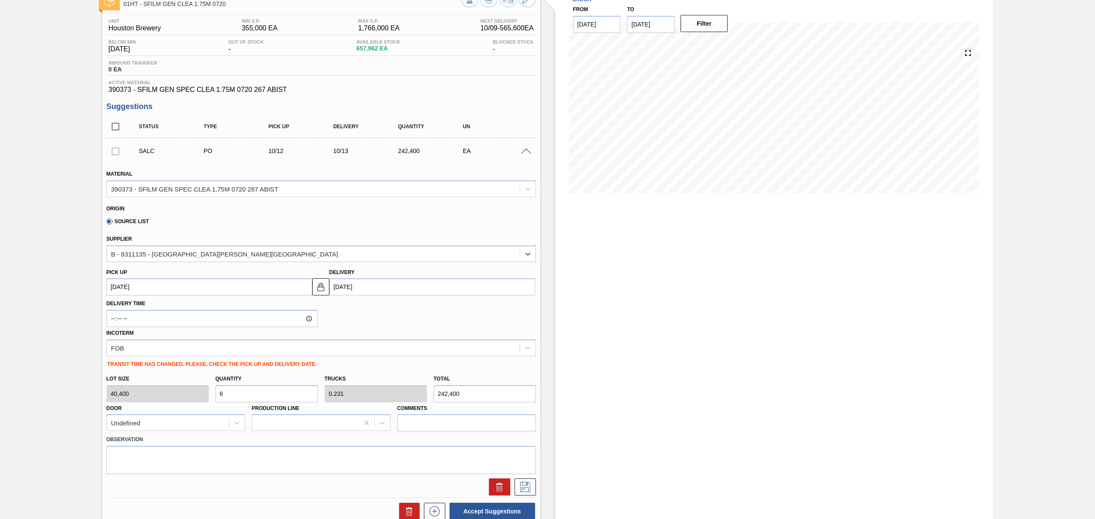
click at [225, 290] on up105257414 "[DATE]" at bounding box center [209, 286] width 206 height 17
click at [243, 291] on up105257414 "[DATE]" at bounding box center [209, 286] width 206 height 17
click at [371, 339] on div "Incoterm FOB" at bounding box center [320, 341] width 429 height 29
click at [368, 289] on input "[DATE]" at bounding box center [432, 286] width 206 height 17
click at [285, 288] on up105257414 "[DATE]" at bounding box center [209, 286] width 206 height 17
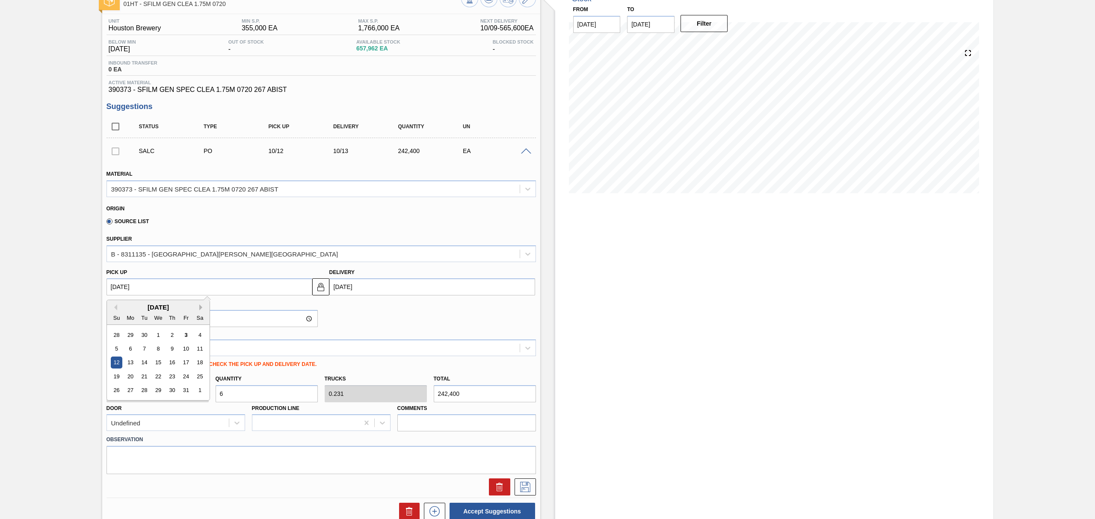
click at [201, 306] on button "Next Month" at bounding box center [202, 308] width 6 height 6
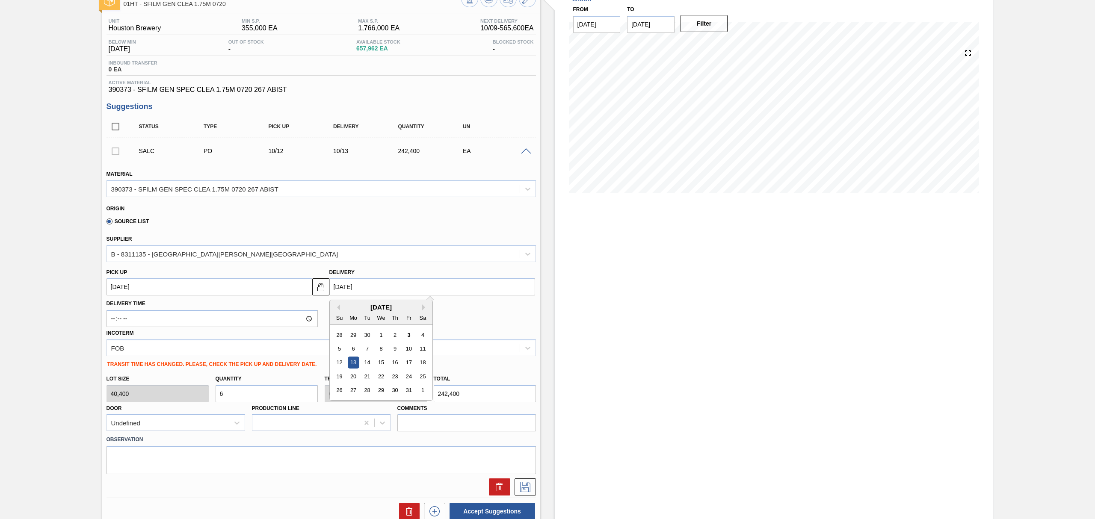
click at [421, 293] on input "[DATE]" at bounding box center [432, 286] width 206 height 17
click at [422, 308] on button "Next Month" at bounding box center [425, 308] width 6 height 6
click at [394, 363] on div "13" at bounding box center [395, 363] width 12 height 12
type up105257414 "[DATE]"
type input "[DATE]"
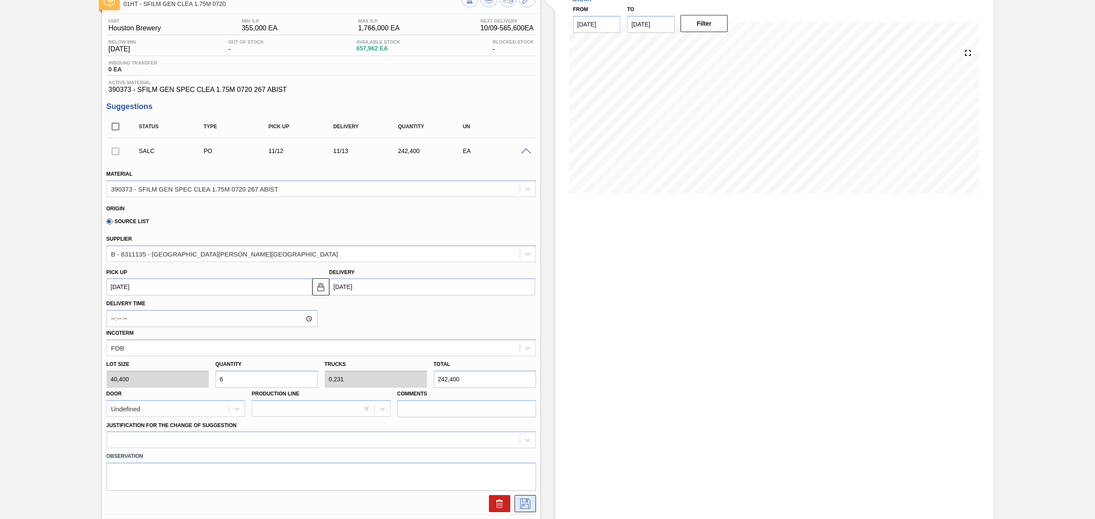
click at [523, 503] on icon at bounding box center [525, 504] width 14 height 10
click at [486, 406] on input "Comments" at bounding box center [466, 408] width 139 height 17
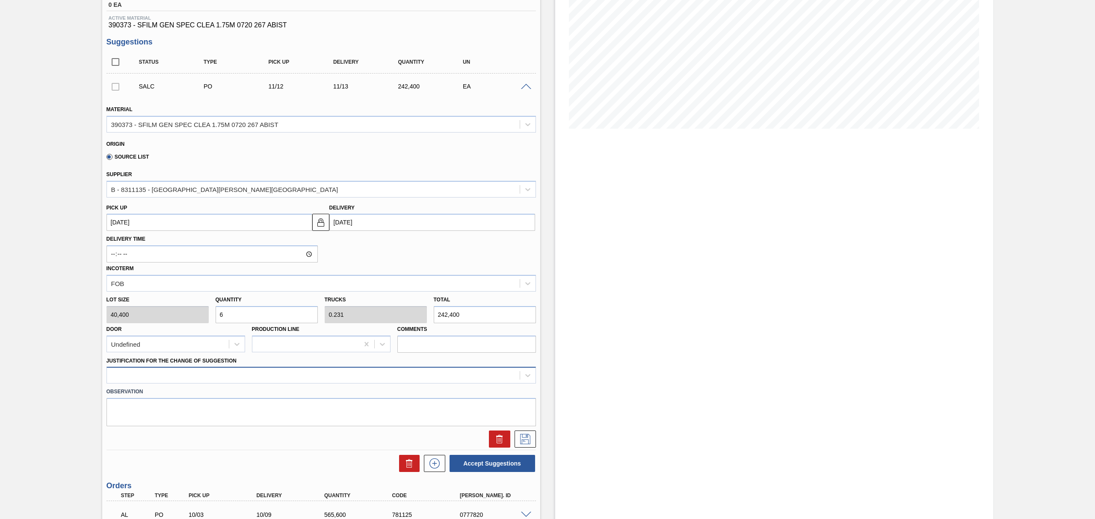
click at [262, 384] on div at bounding box center [320, 375] width 429 height 17
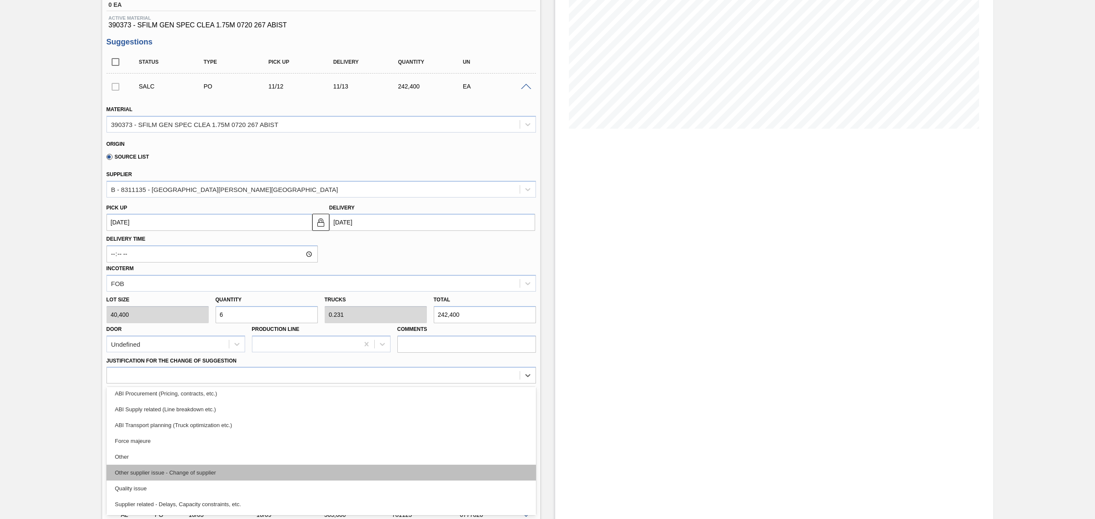
scroll to position [160, 0]
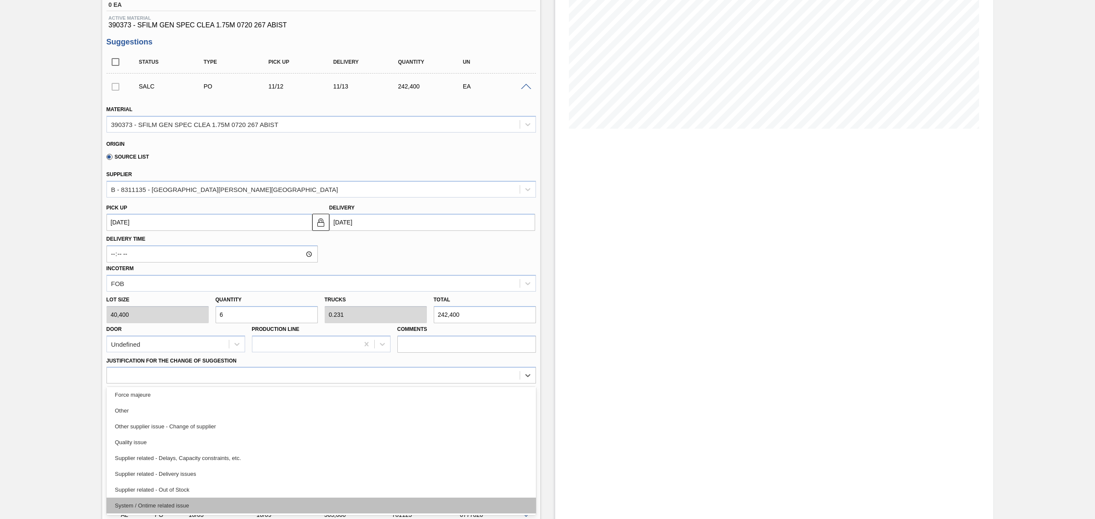
click at [223, 500] on div "System / Ontime related issue" at bounding box center [320, 506] width 429 height 16
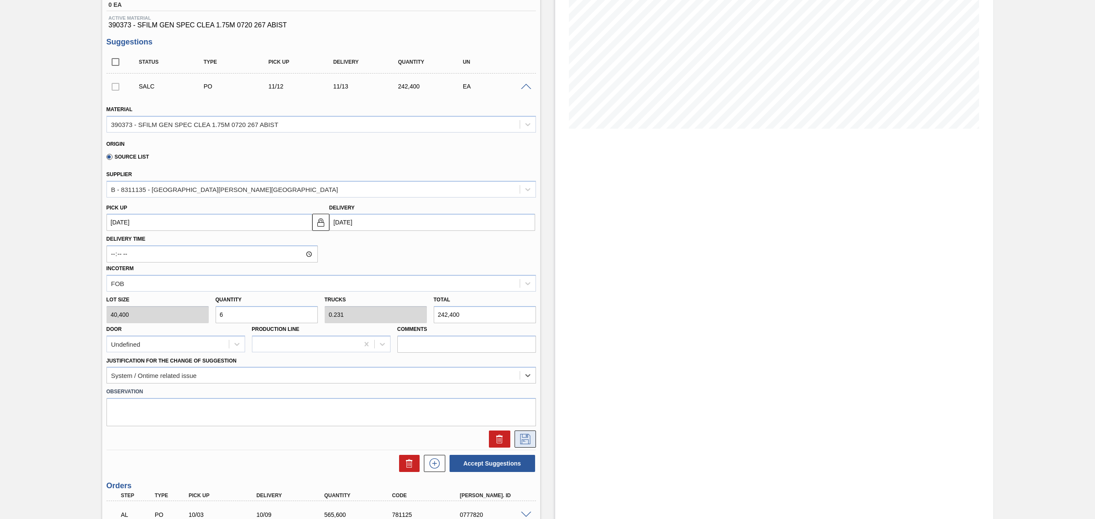
click at [527, 441] on icon at bounding box center [525, 439] width 10 height 10
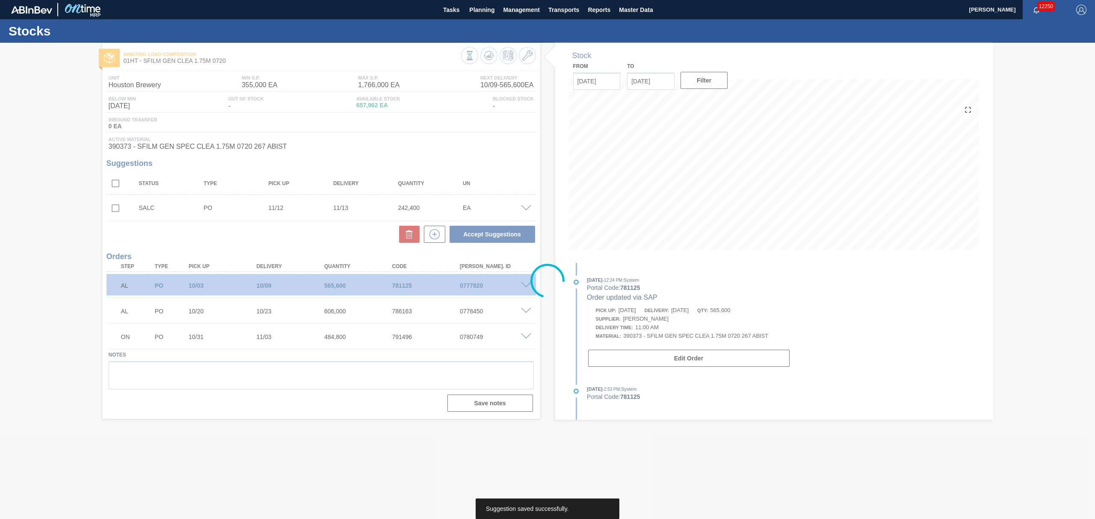
scroll to position [0, 0]
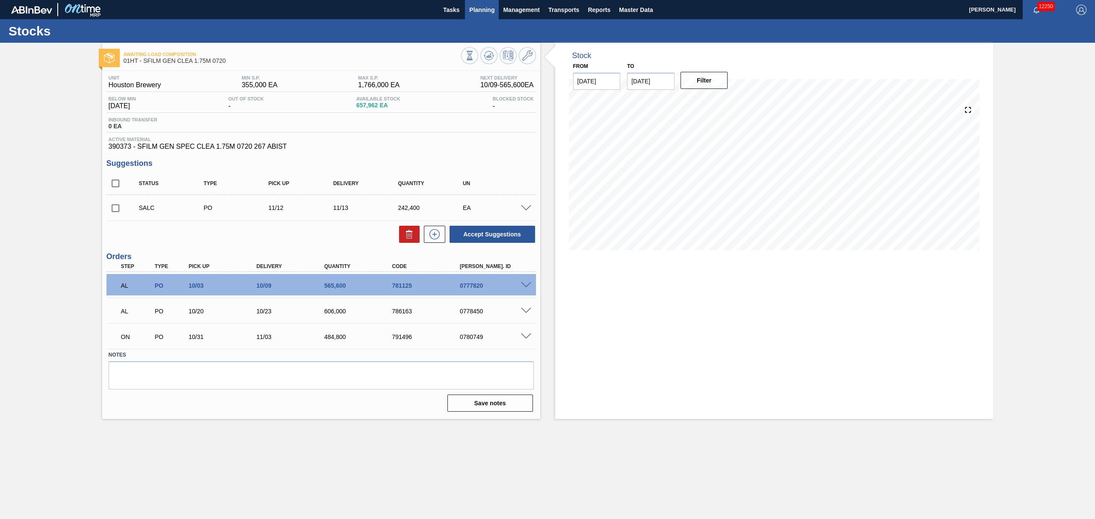
click at [479, 6] on span "Planning" at bounding box center [481, 10] width 25 height 10
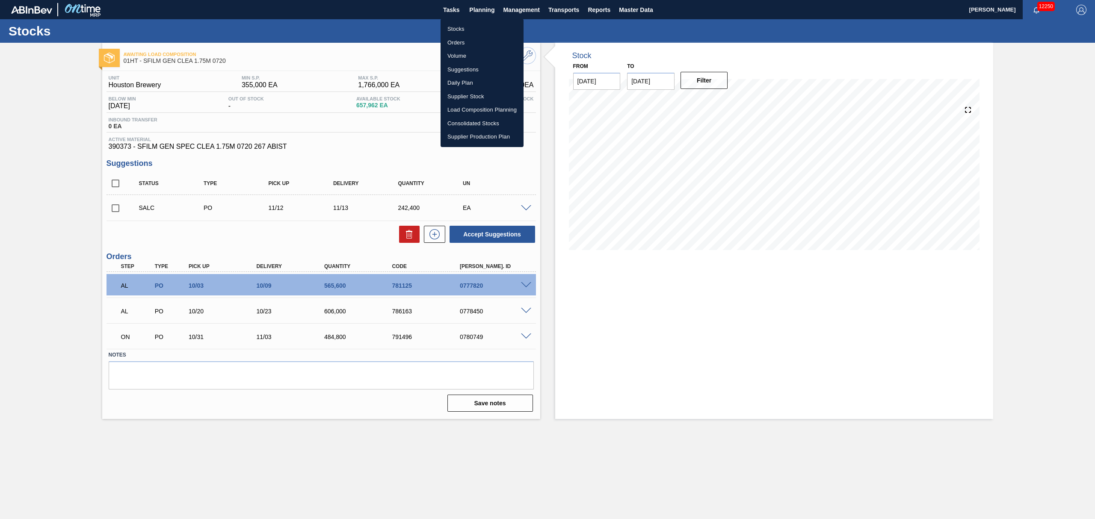
click at [473, 110] on li "Load Composition Planning" at bounding box center [482, 110] width 83 height 14
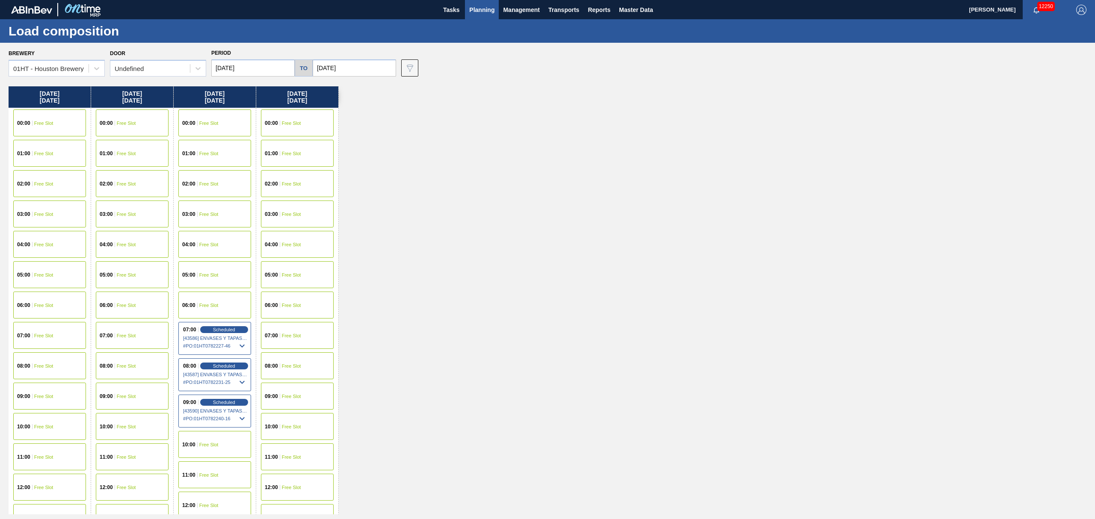
click at [290, 450] on div "11:00 Free Slot" at bounding box center [297, 457] width 73 height 27
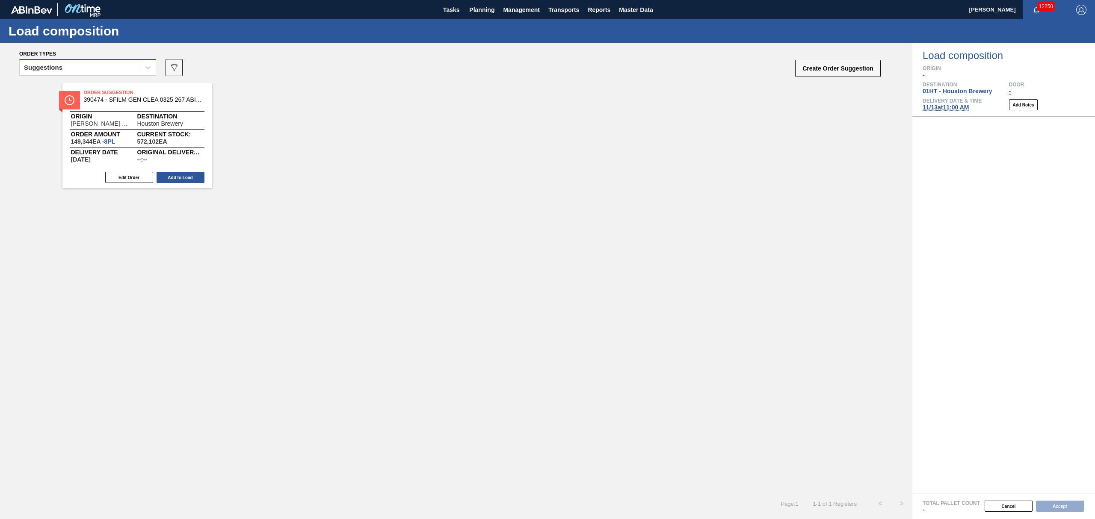
click at [114, 63] on div "Suggestions" at bounding box center [80, 68] width 120 height 12
click at [105, 90] on div "Awaiting load composition" at bounding box center [87, 89] width 137 height 16
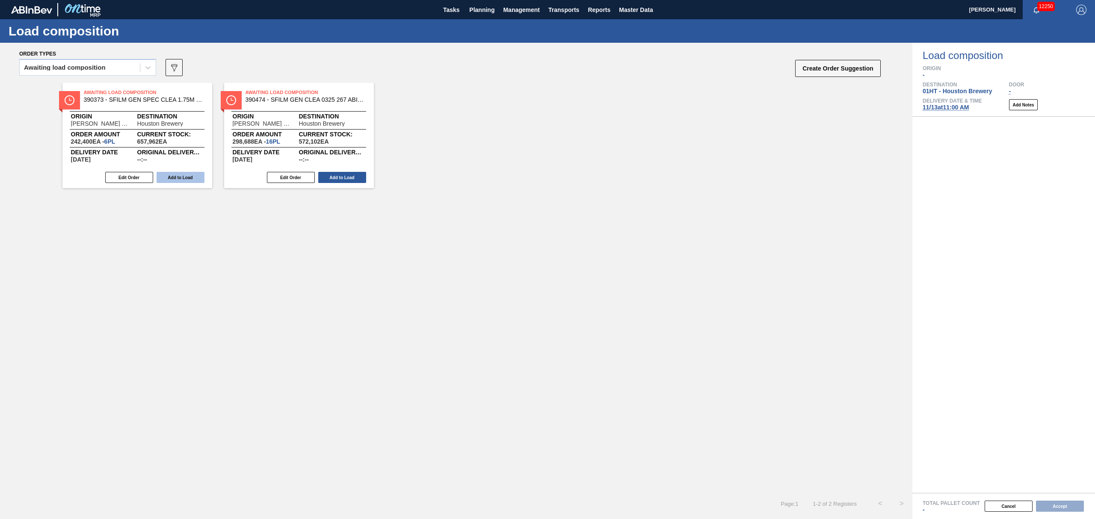
click at [186, 178] on button "Add to Load" at bounding box center [181, 177] width 48 height 11
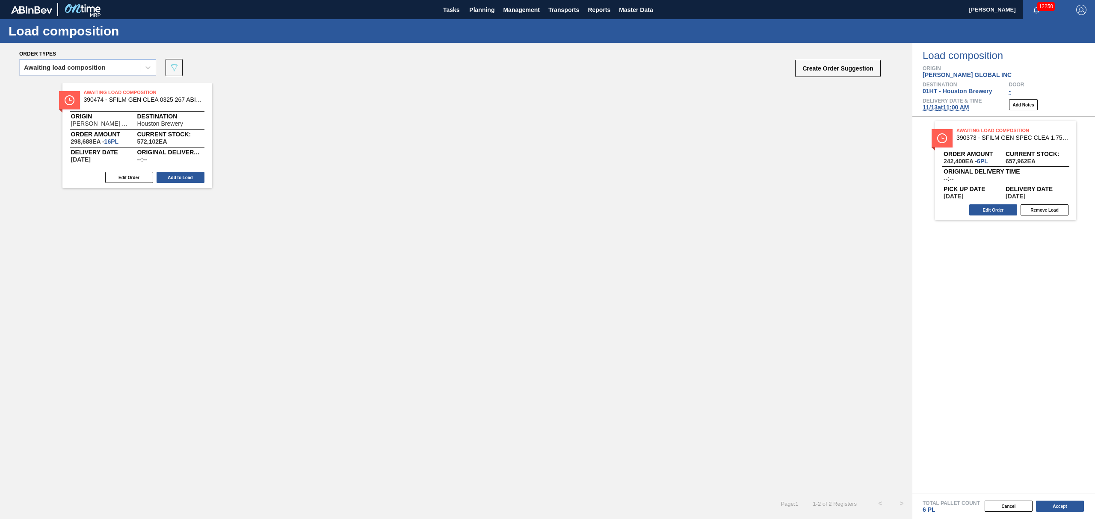
click at [183, 174] on button "Add to Load" at bounding box center [181, 177] width 48 height 11
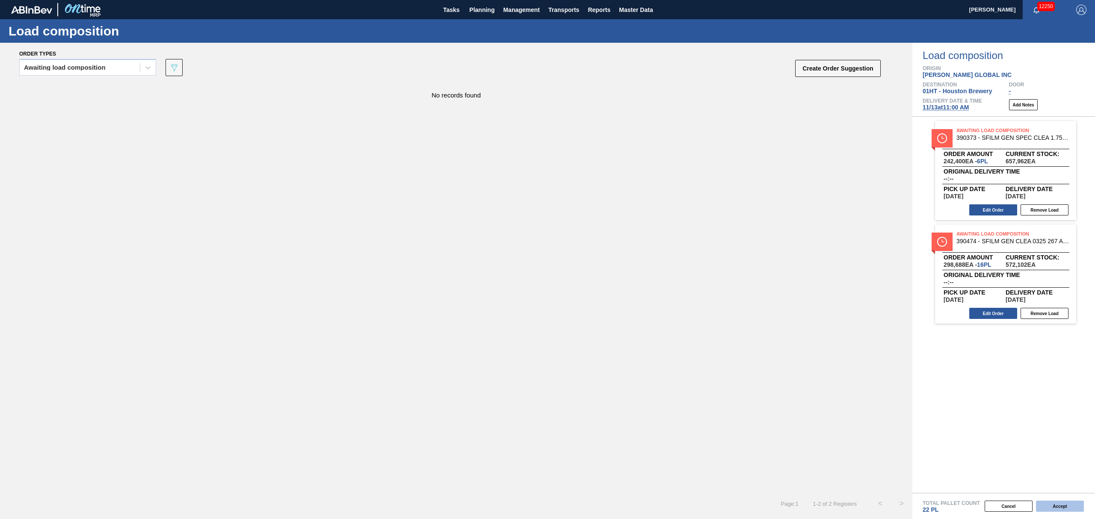
click at [1060, 508] on button "Accept" at bounding box center [1060, 506] width 48 height 11
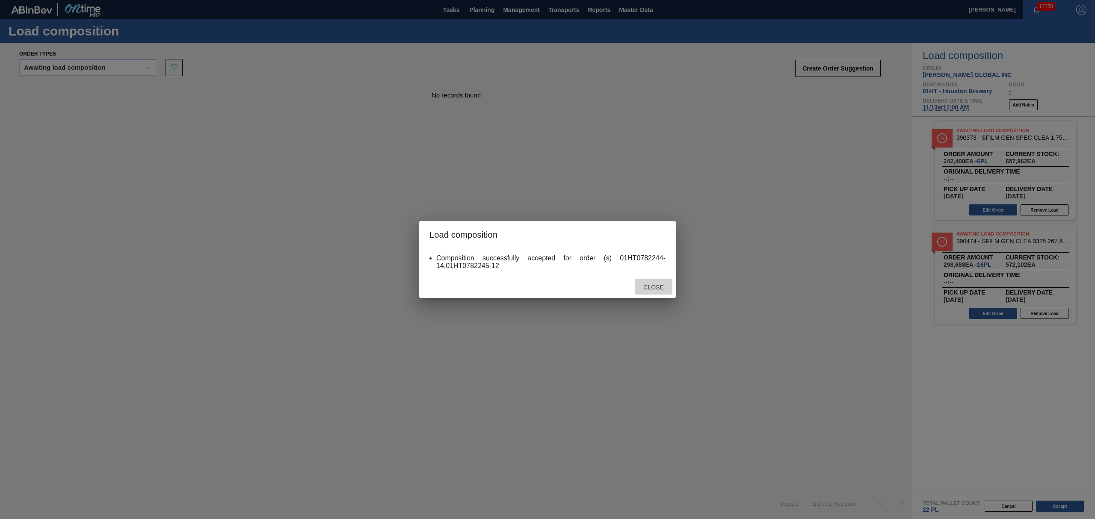
click at [640, 291] on div "Close" at bounding box center [654, 287] width 38 height 16
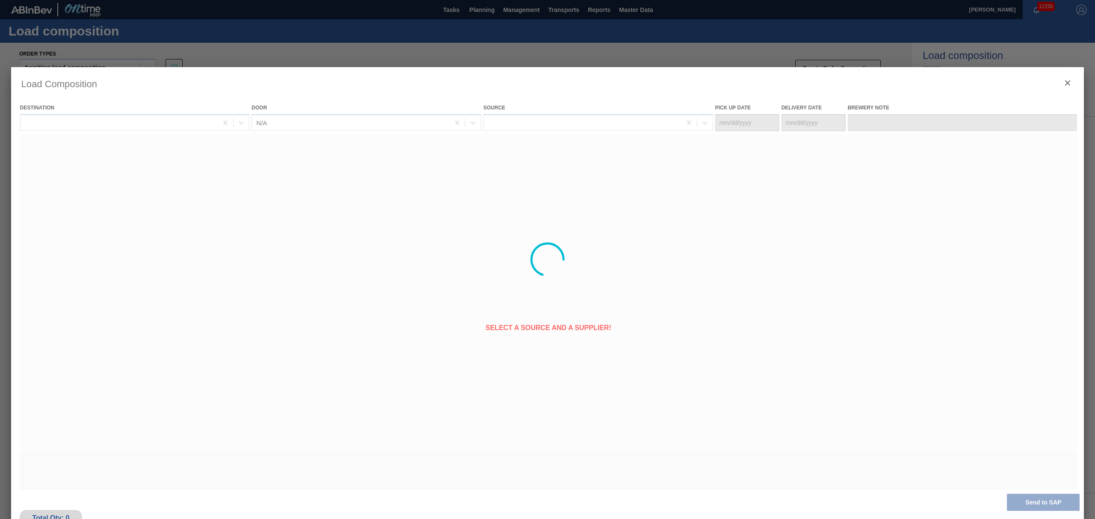
type Date "[DATE]"
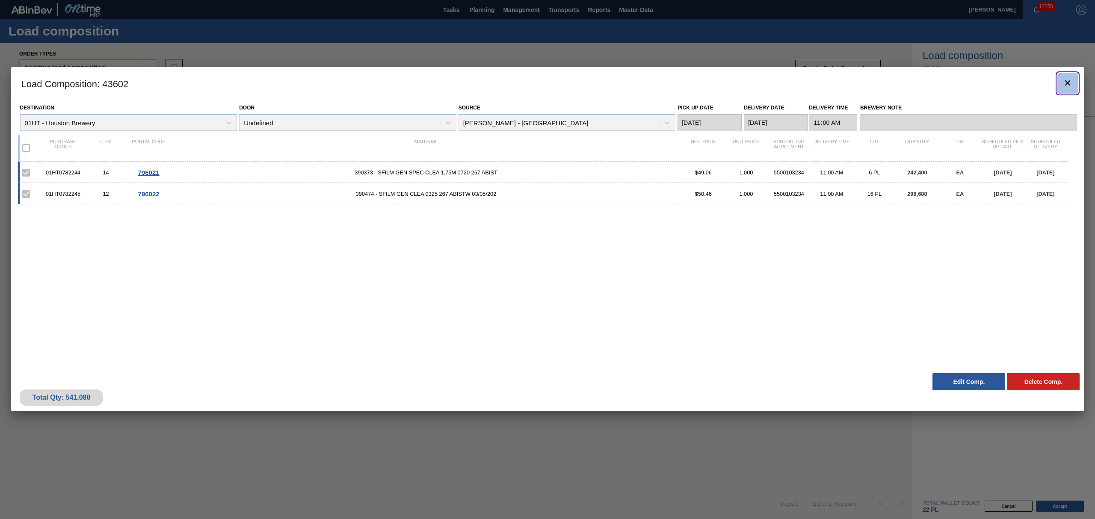
click at [1068, 84] on icon "botão de ícone" at bounding box center [1067, 82] width 5 height 5
